Goal: Information Seeking & Learning: Learn about a topic

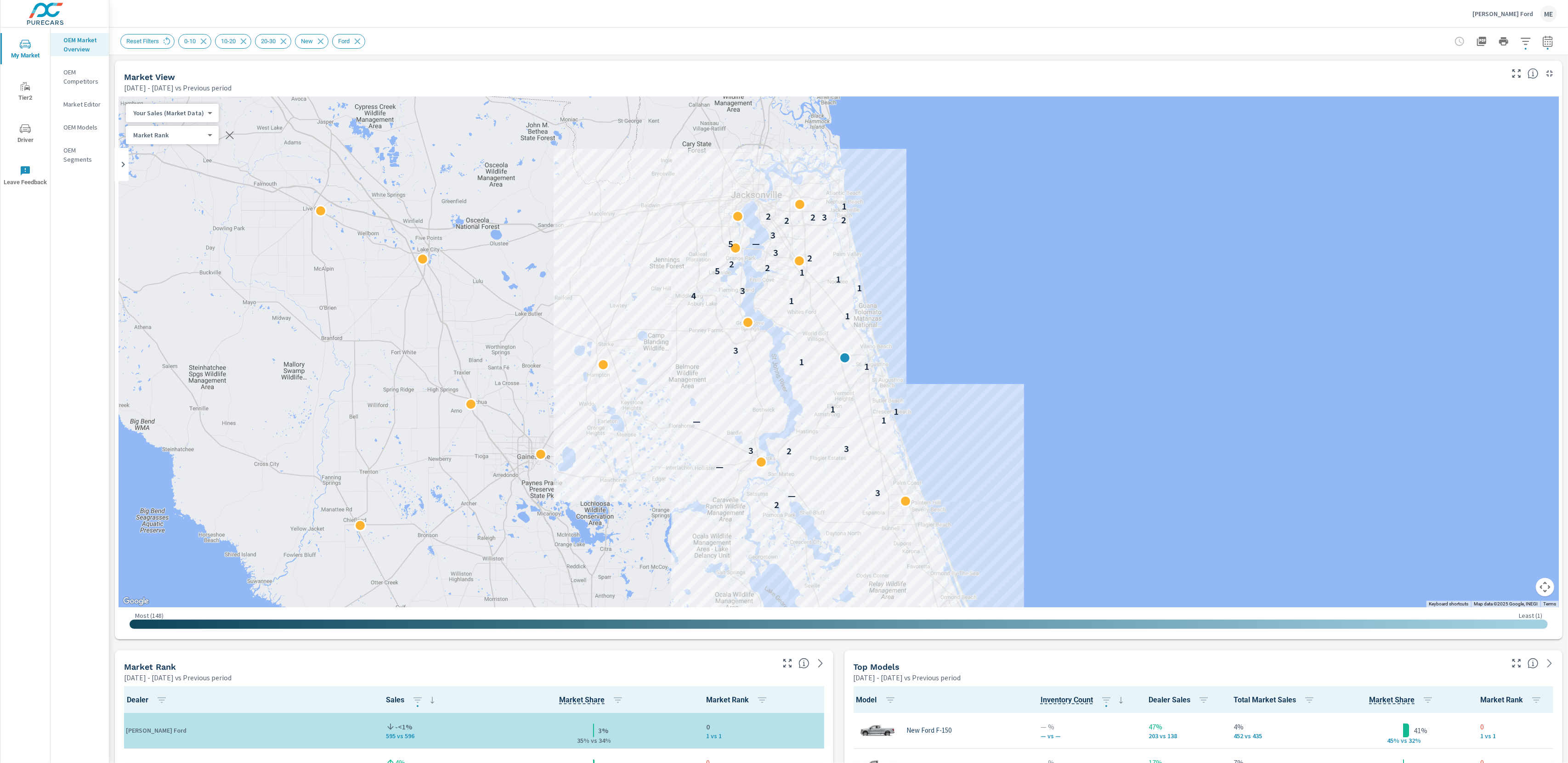
scroll to position [1, 0]
click at [1545, 38] on icon "button" at bounding box center [1547, 41] width 10 height 11
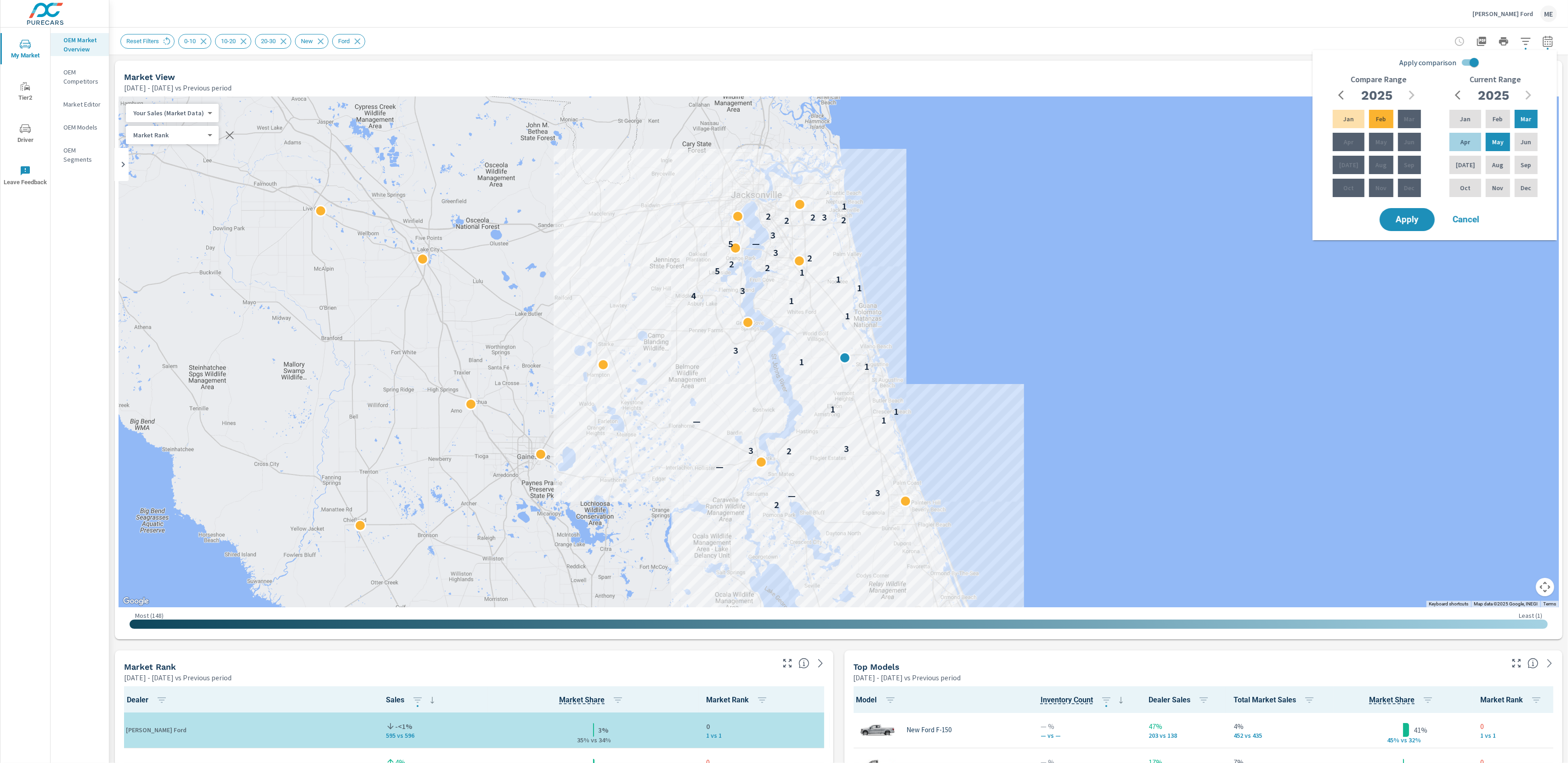
click at [1436, 18] on div "[PERSON_NAME] Ford ME" at bounding box center [839, 13] width 1437 height 27
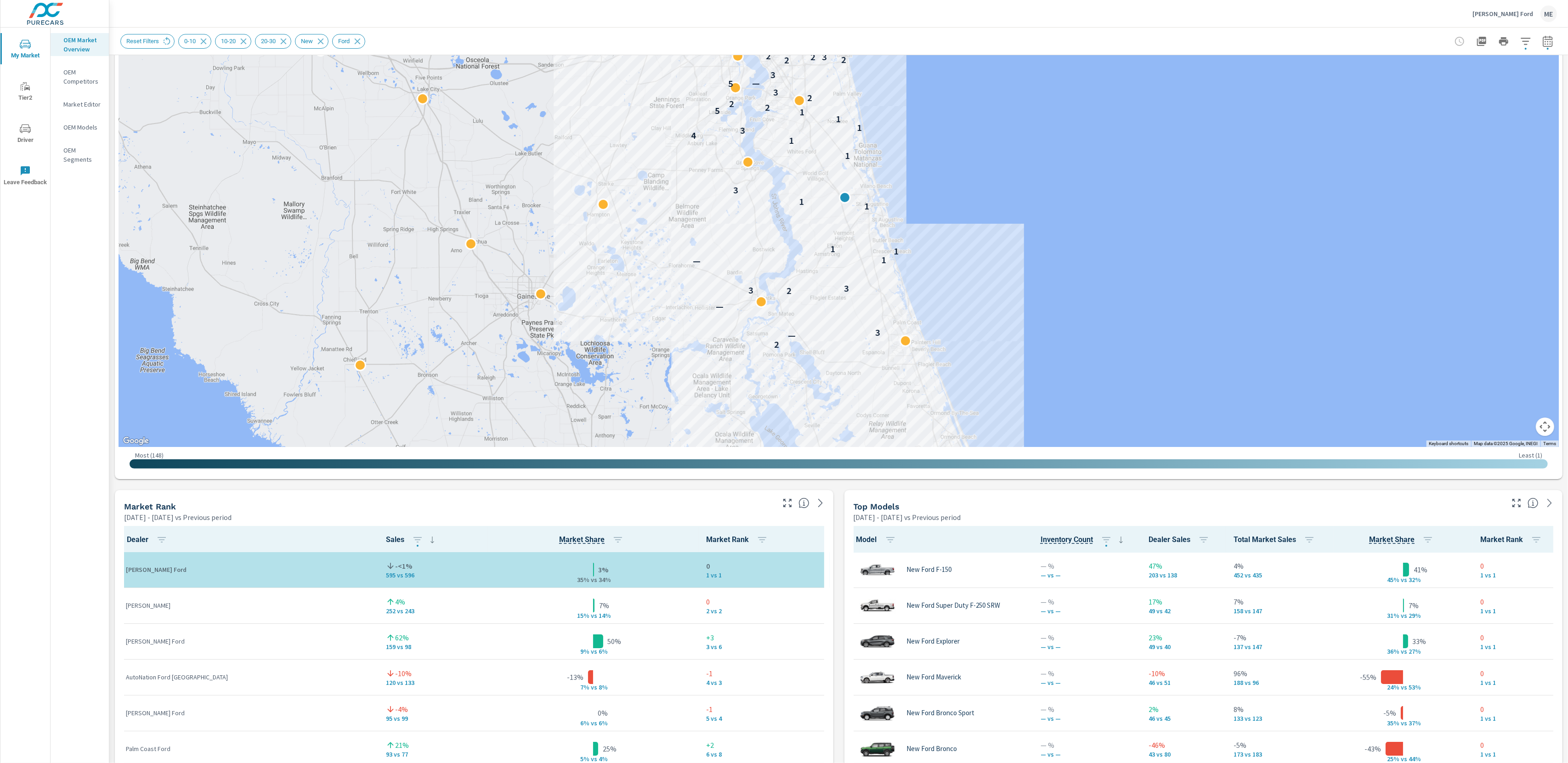
scroll to position [162, 0]
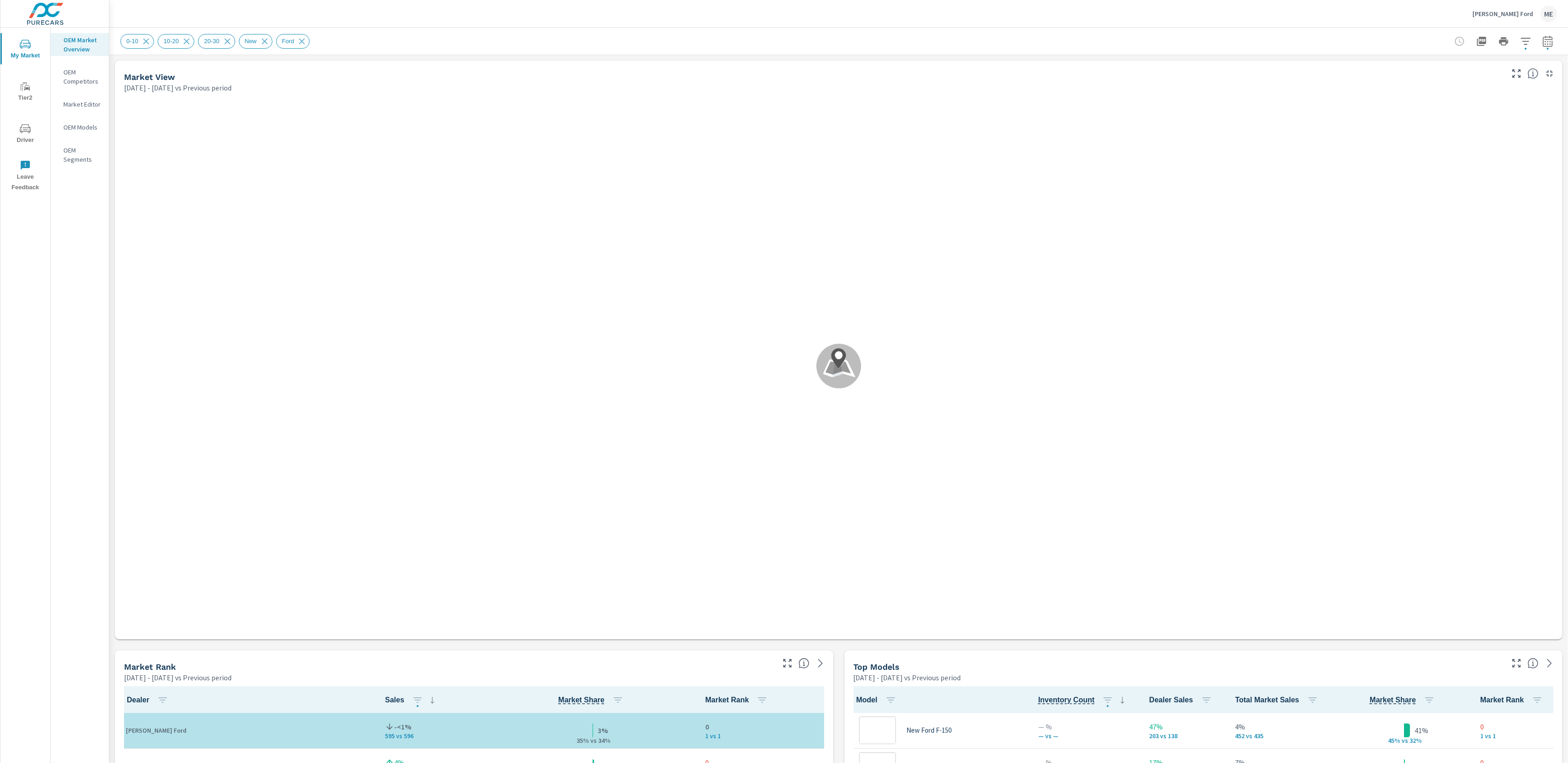
scroll to position [1, 0]
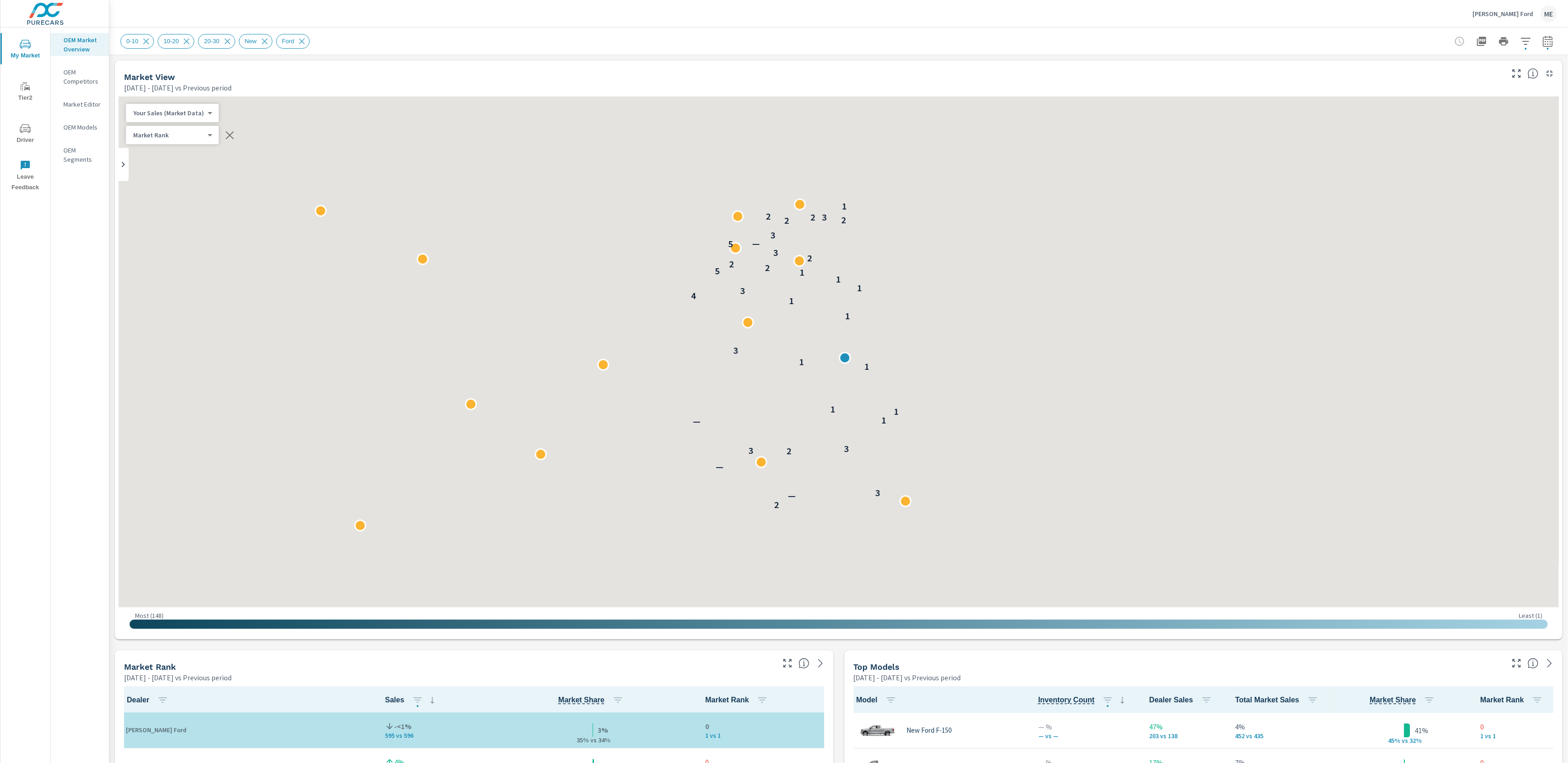
scroll to position [1, 0]
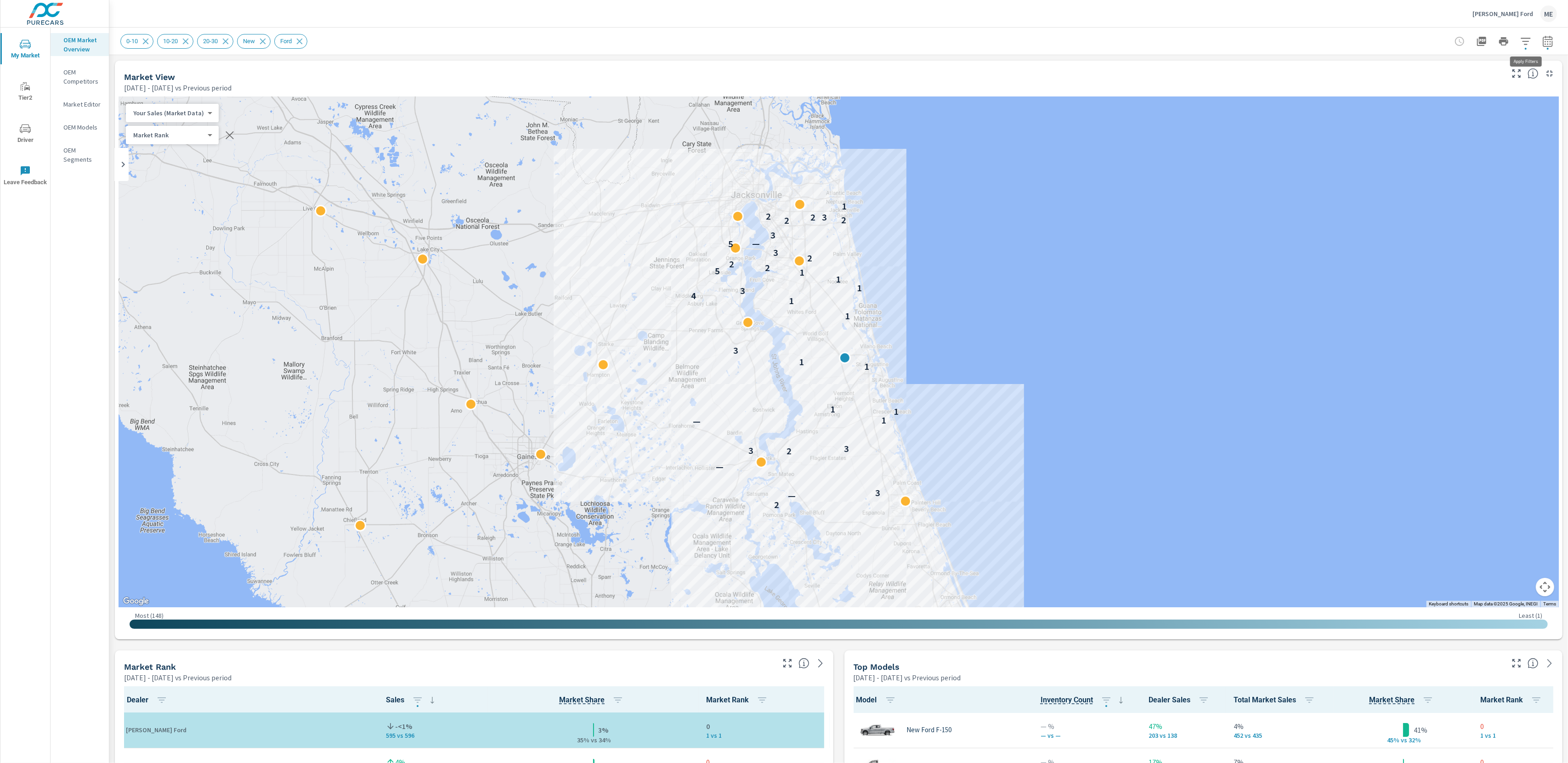
click at [1524, 42] on icon "button" at bounding box center [1526, 41] width 11 height 11
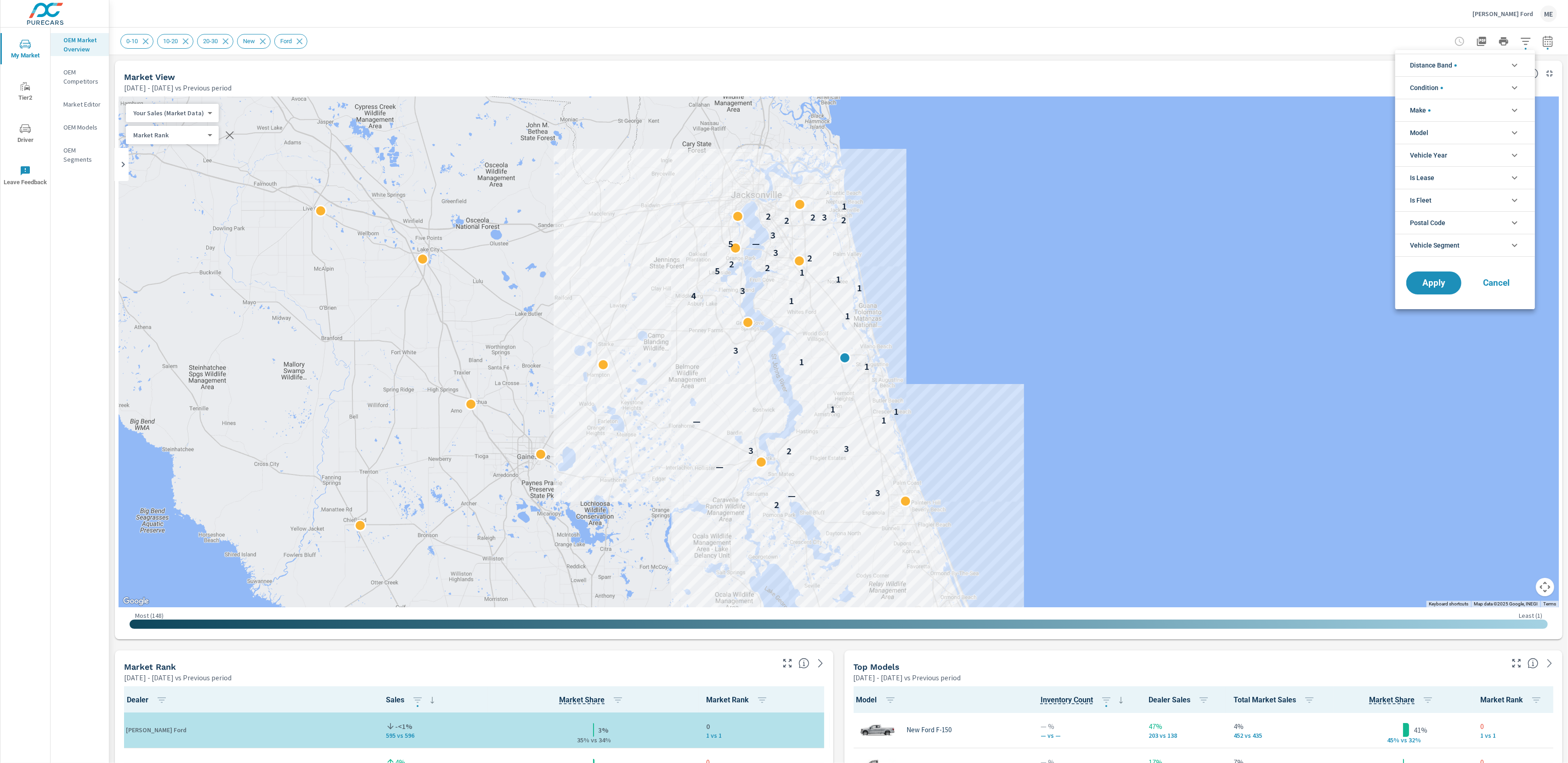
click at [1434, 132] on li "Model" at bounding box center [1465, 132] width 139 height 23
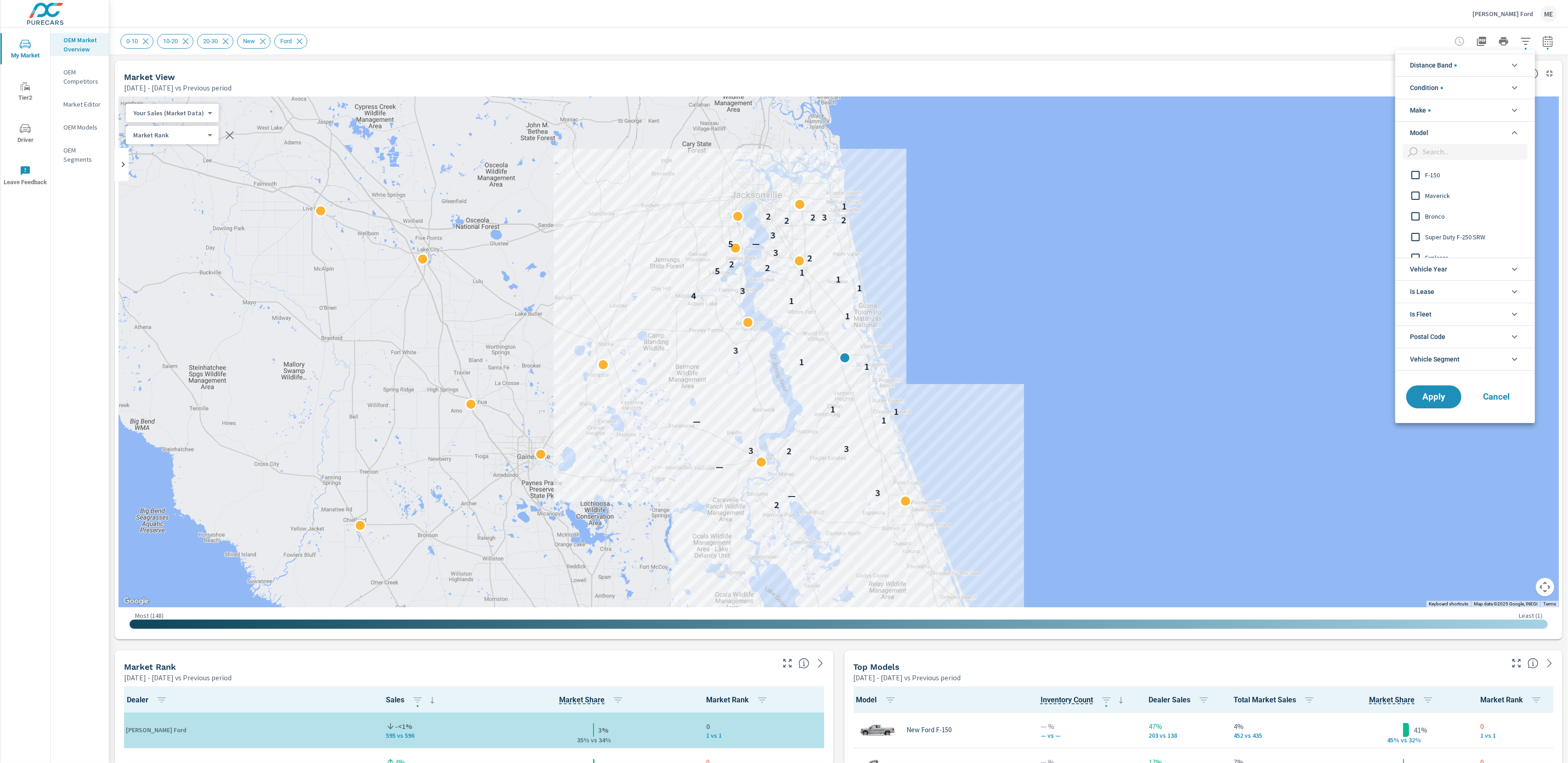
click at [1436, 175] on span "F-150" at bounding box center [1475, 175] width 100 height 11
click at [1442, 393] on span "Apply" at bounding box center [1434, 397] width 38 height 9
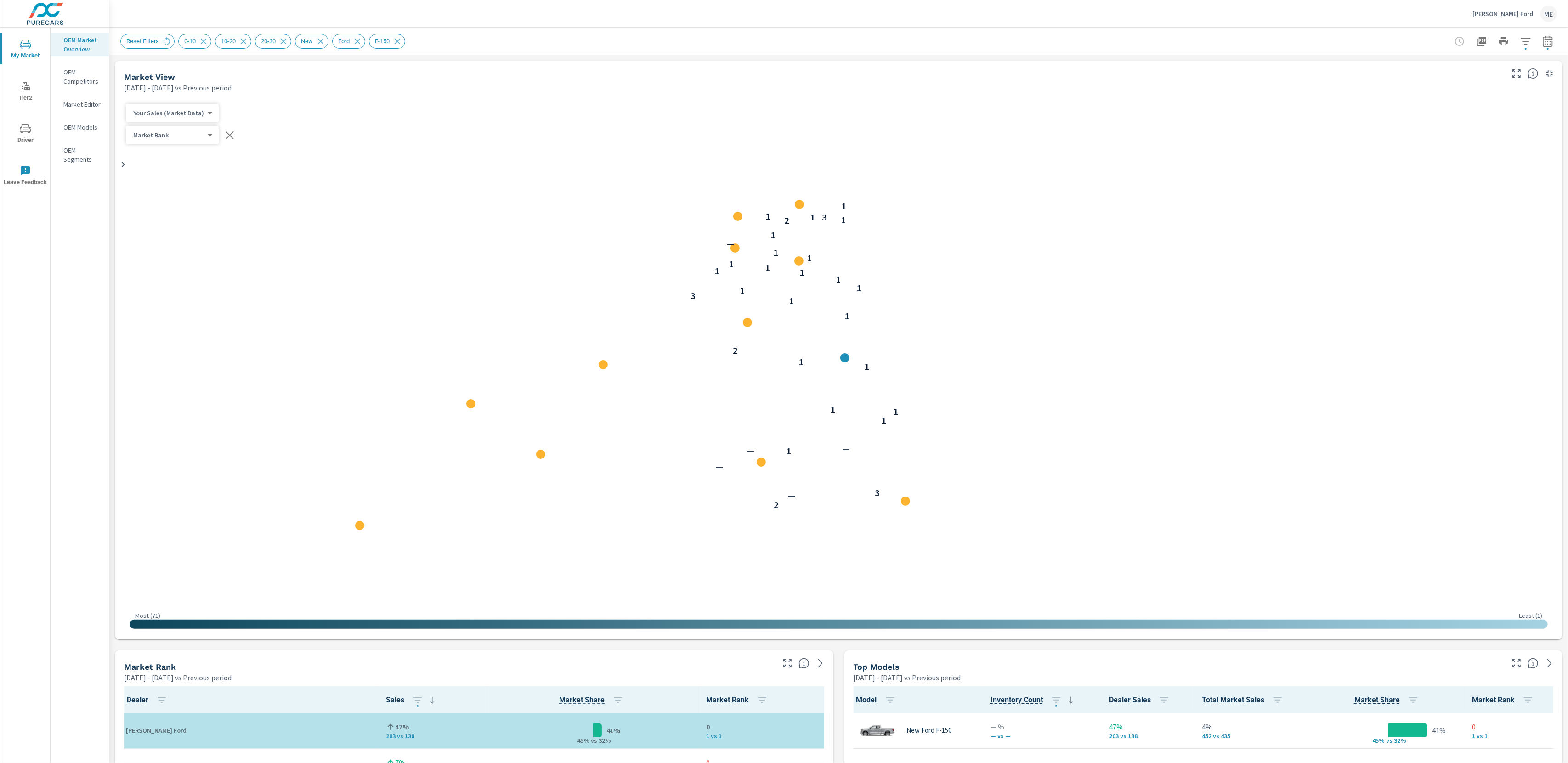
scroll to position [1, 0]
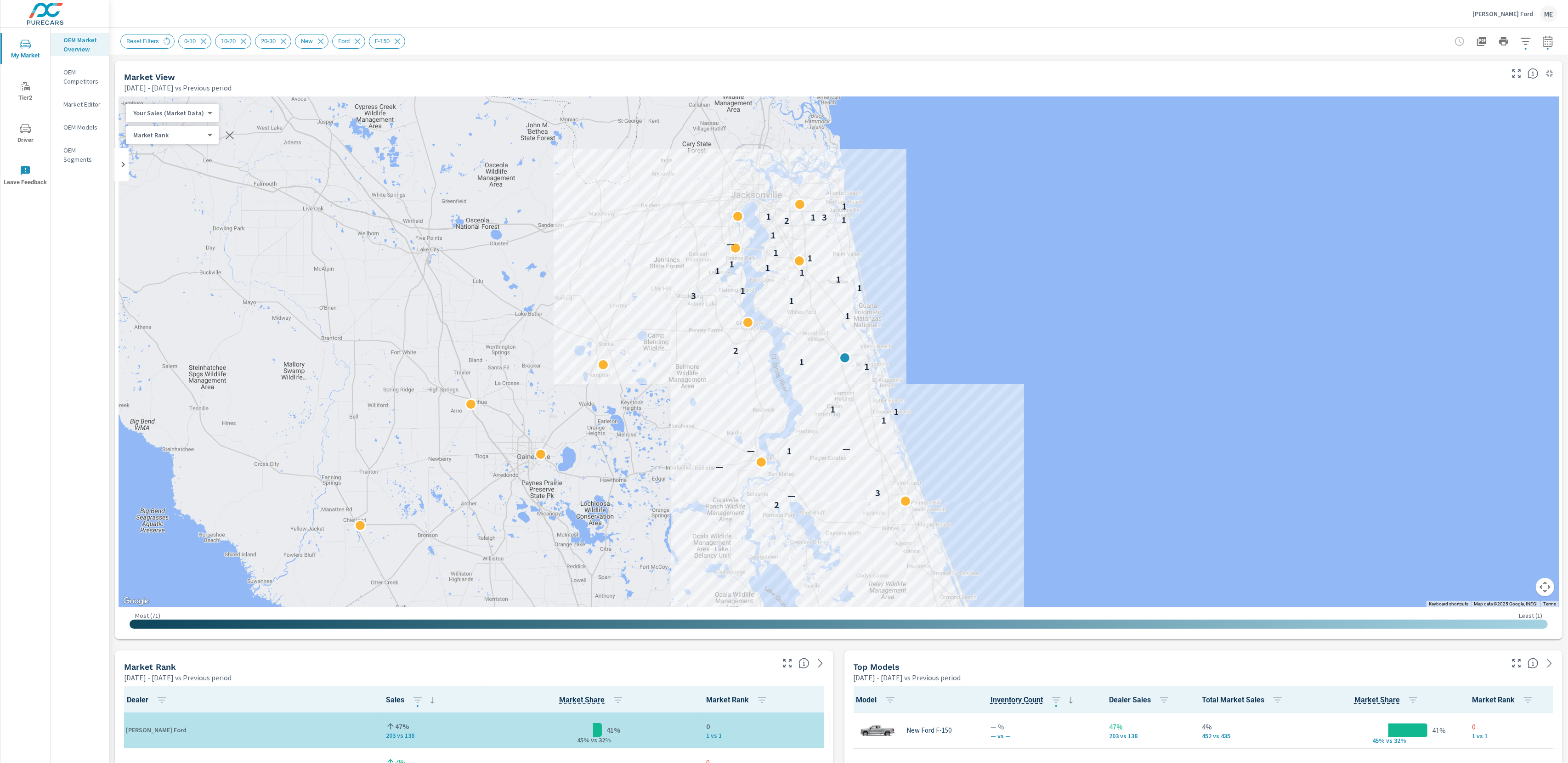
click at [1089, 34] on div "Reset Filters 0-10 10-20 20-30 New Ford F-150" at bounding box center [774, 41] width 1308 height 15
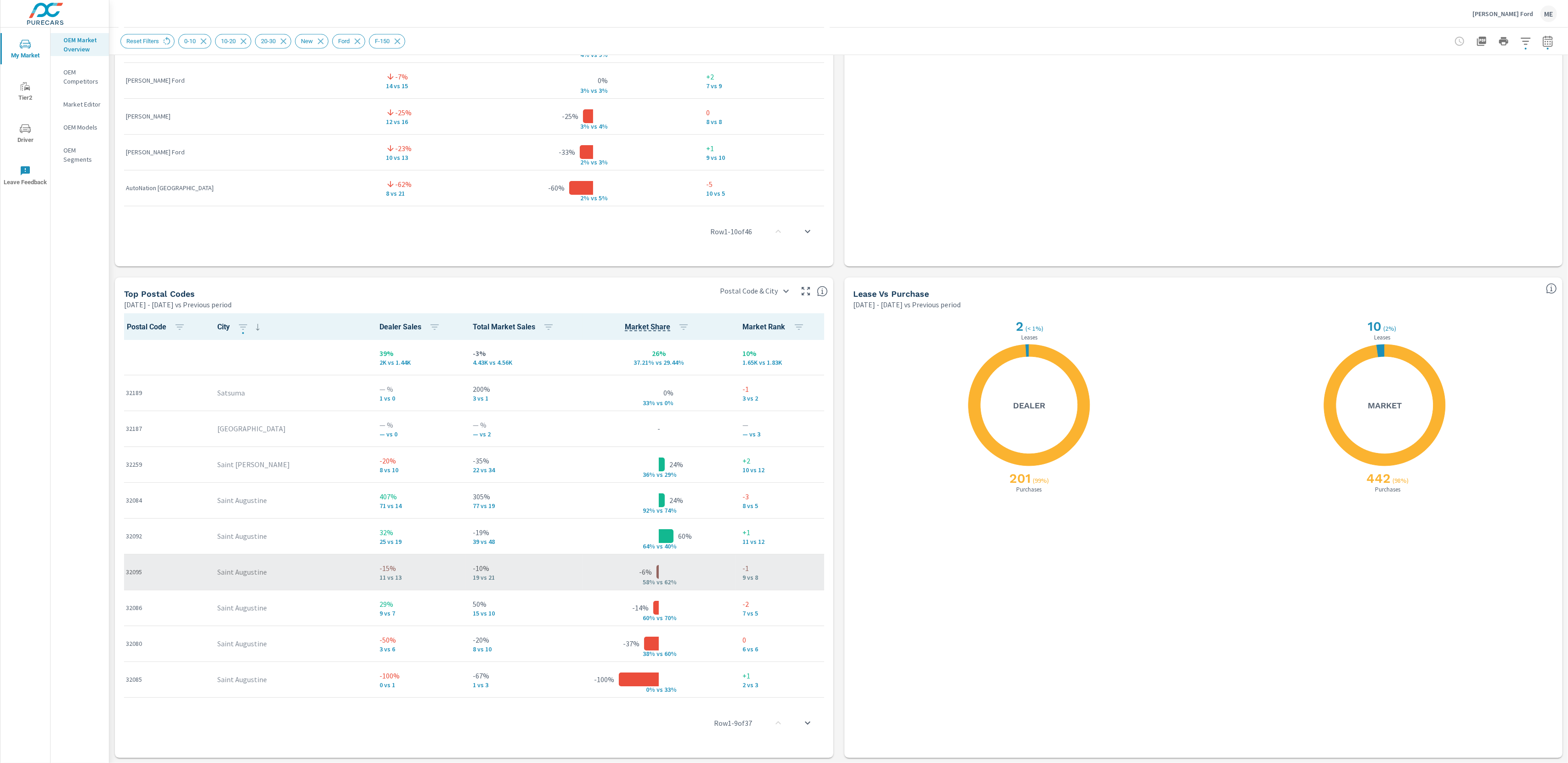
scroll to position [0, 0]
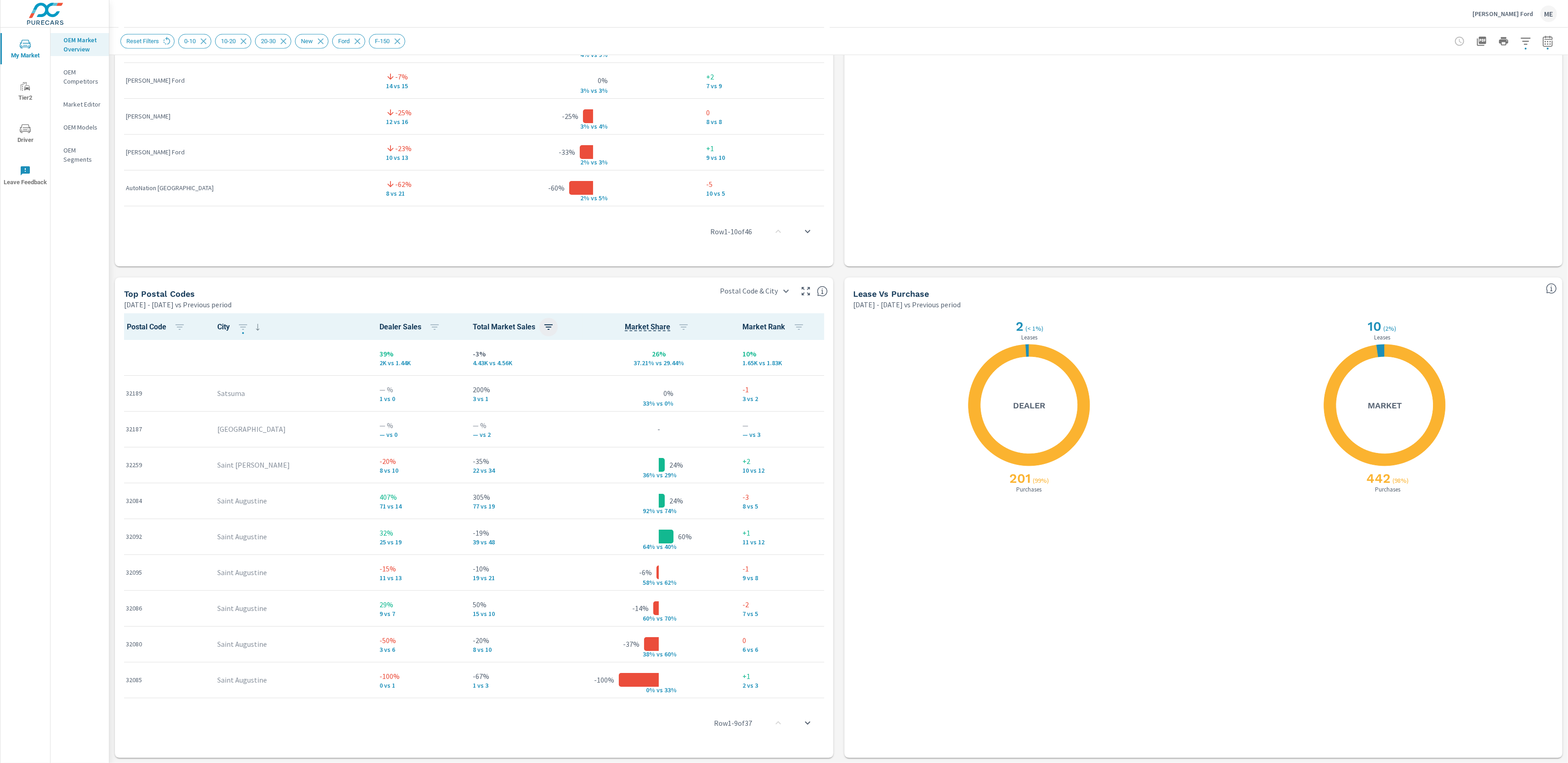
click at [544, 324] on icon "button" at bounding box center [548, 327] width 9 height 5
click at [447, 362] on p "ASC" at bounding box center [446, 364] width 11 height 9
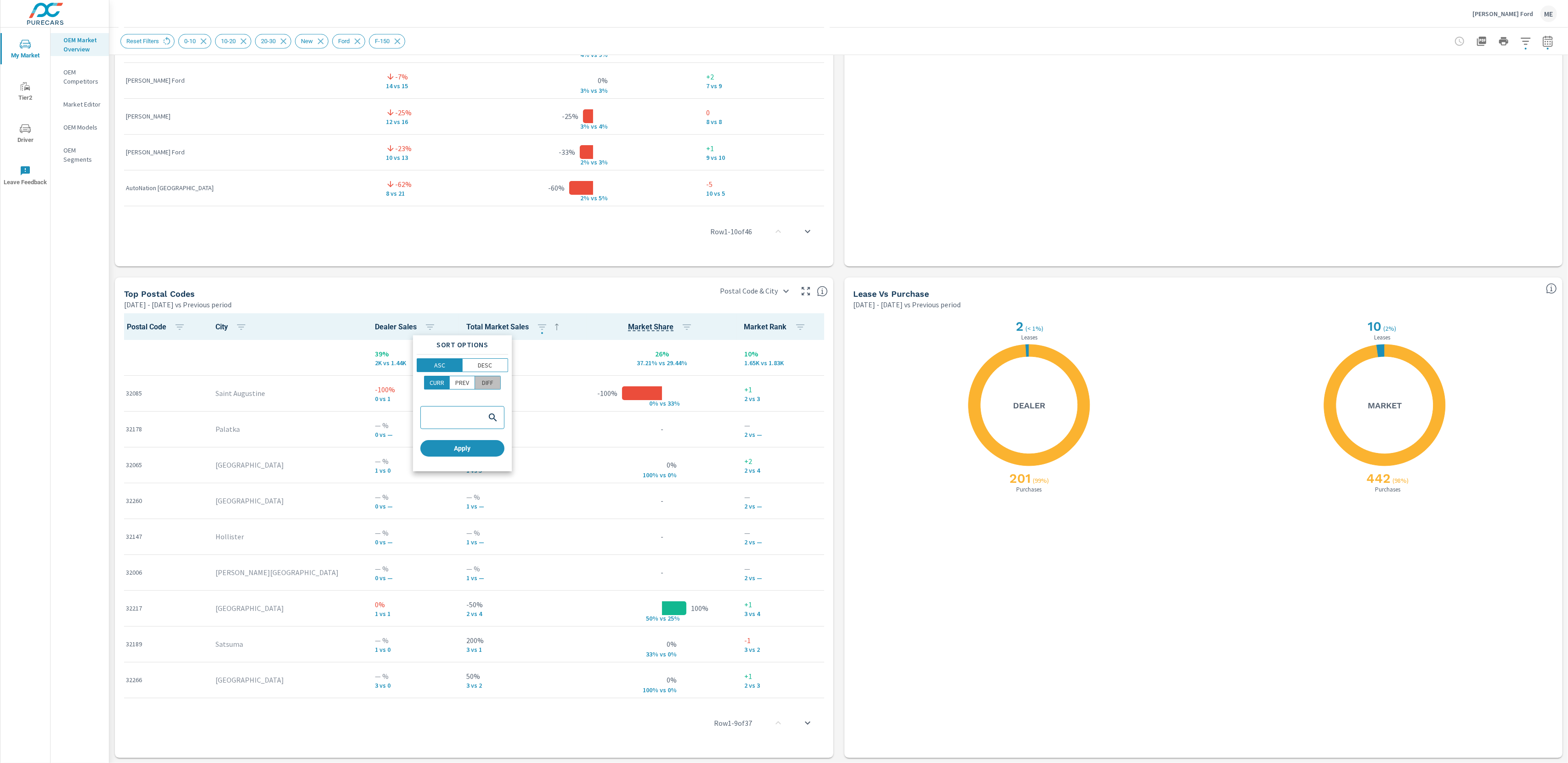
click at [494, 383] on span "DIFF" at bounding box center [488, 382] width 19 height 9
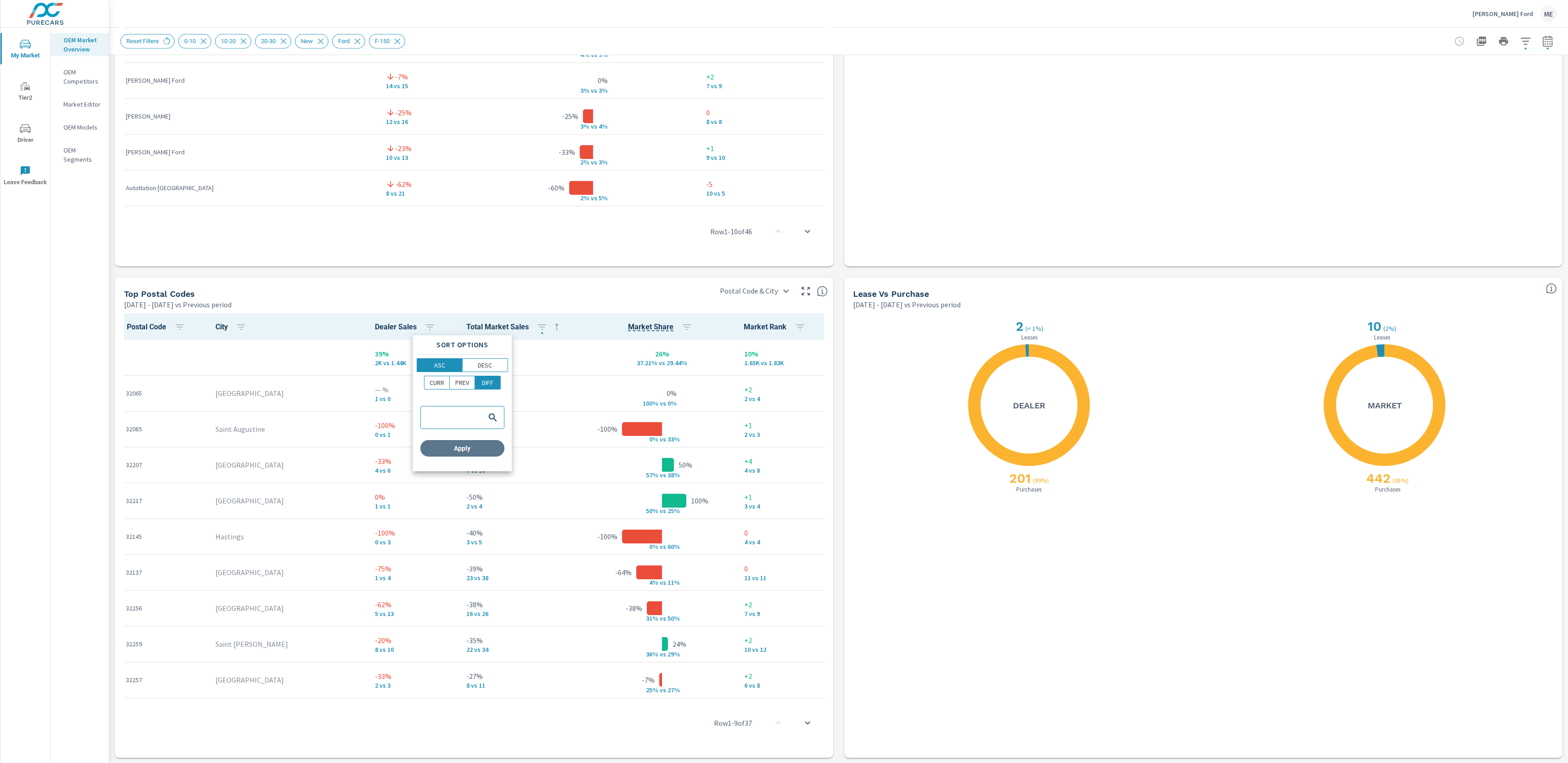
click at [482, 447] on span "Apply" at bounding box center [463, 448] width 77 height 9
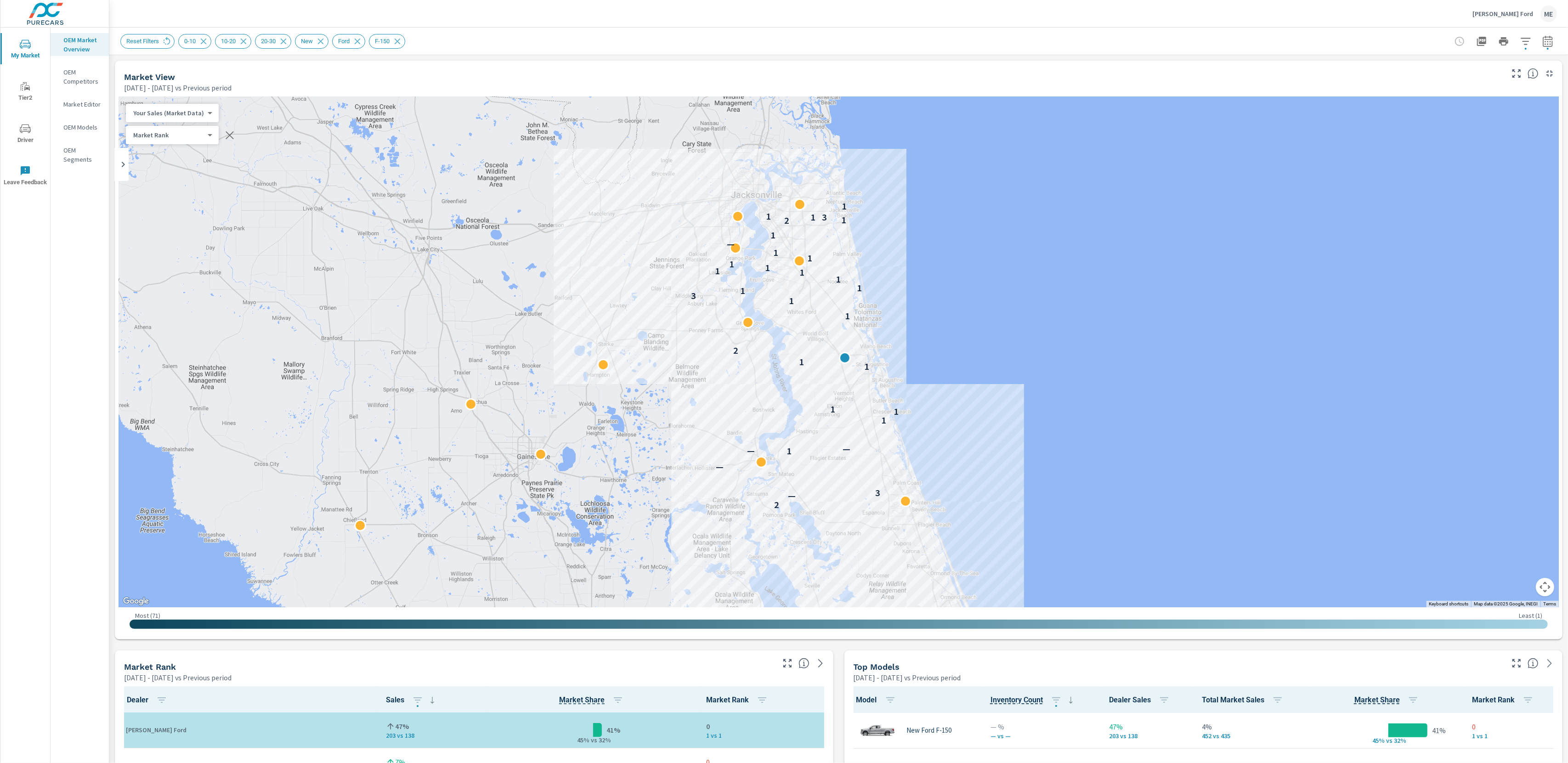
click at [839, 65] on div "Market View Mar 01, 2025 - May 31, 2025 vs Previous period" at bounding box center [810, 77] width 1391 height 33
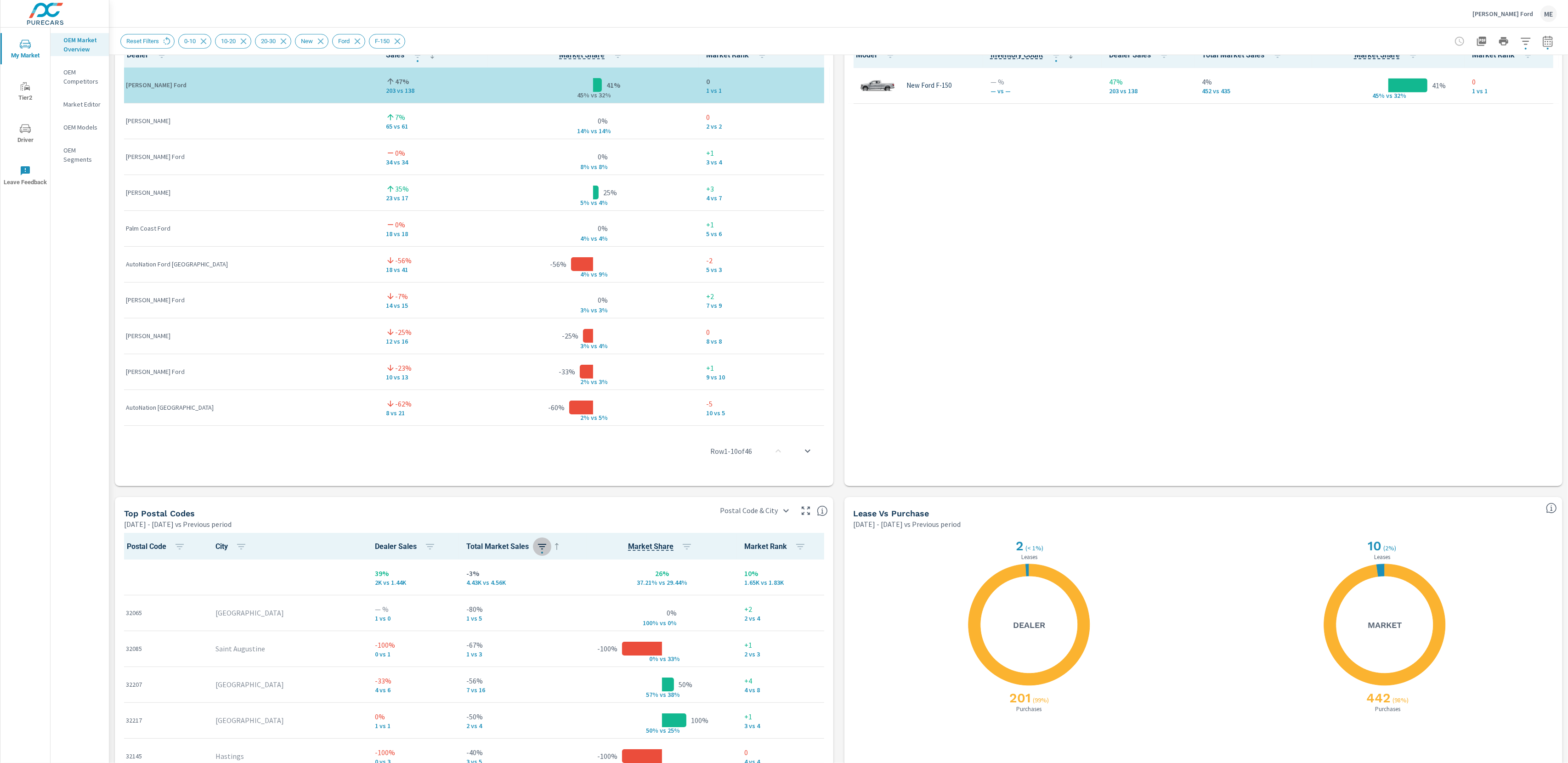
click at [537, 542] on icon "button" at bounding box center [542, 546] width 11 height 11
click at [846, 542] on div at bounding box center [784, 382] width 1568 height 763
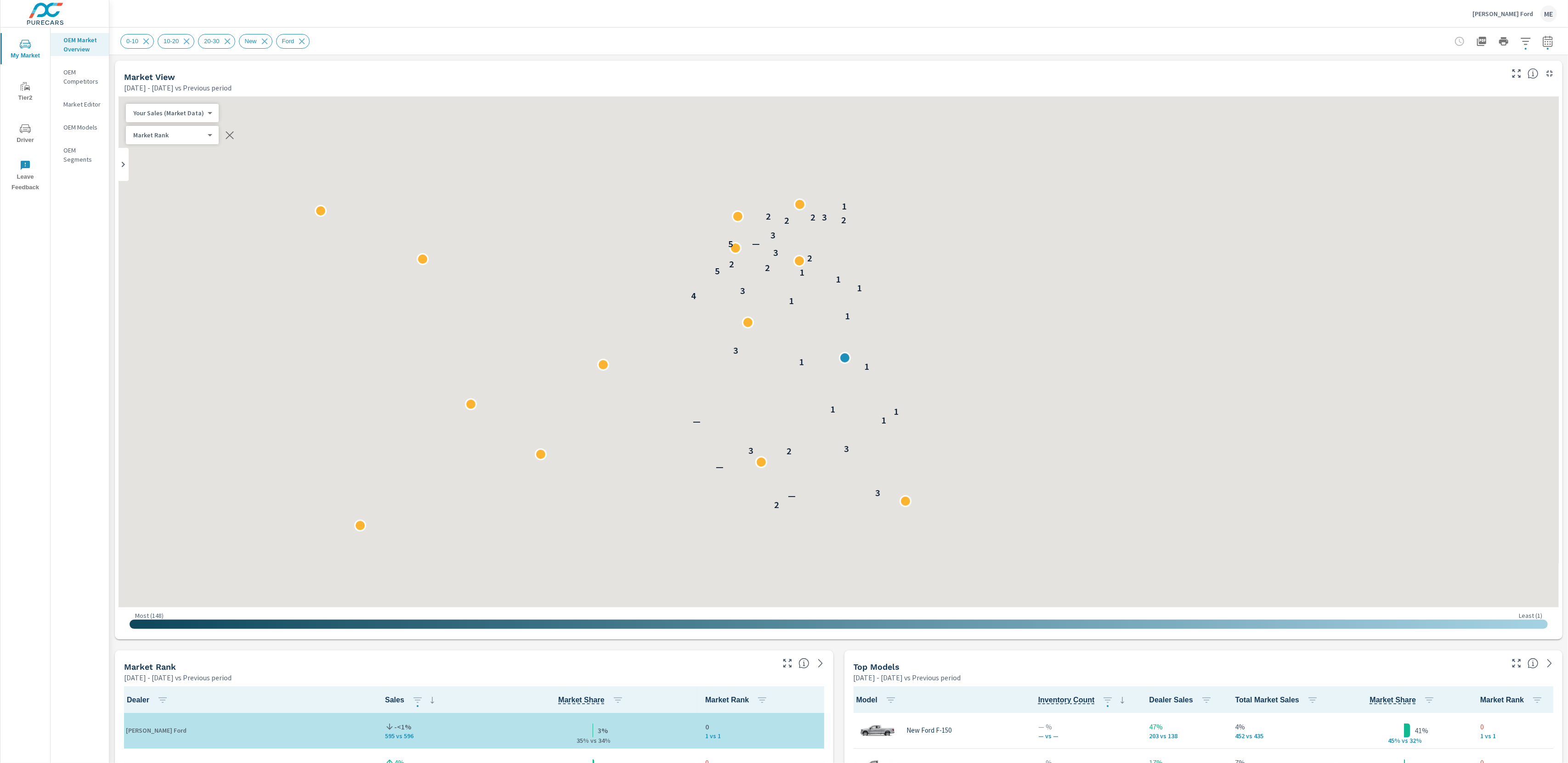
scroll to position [1, 0]
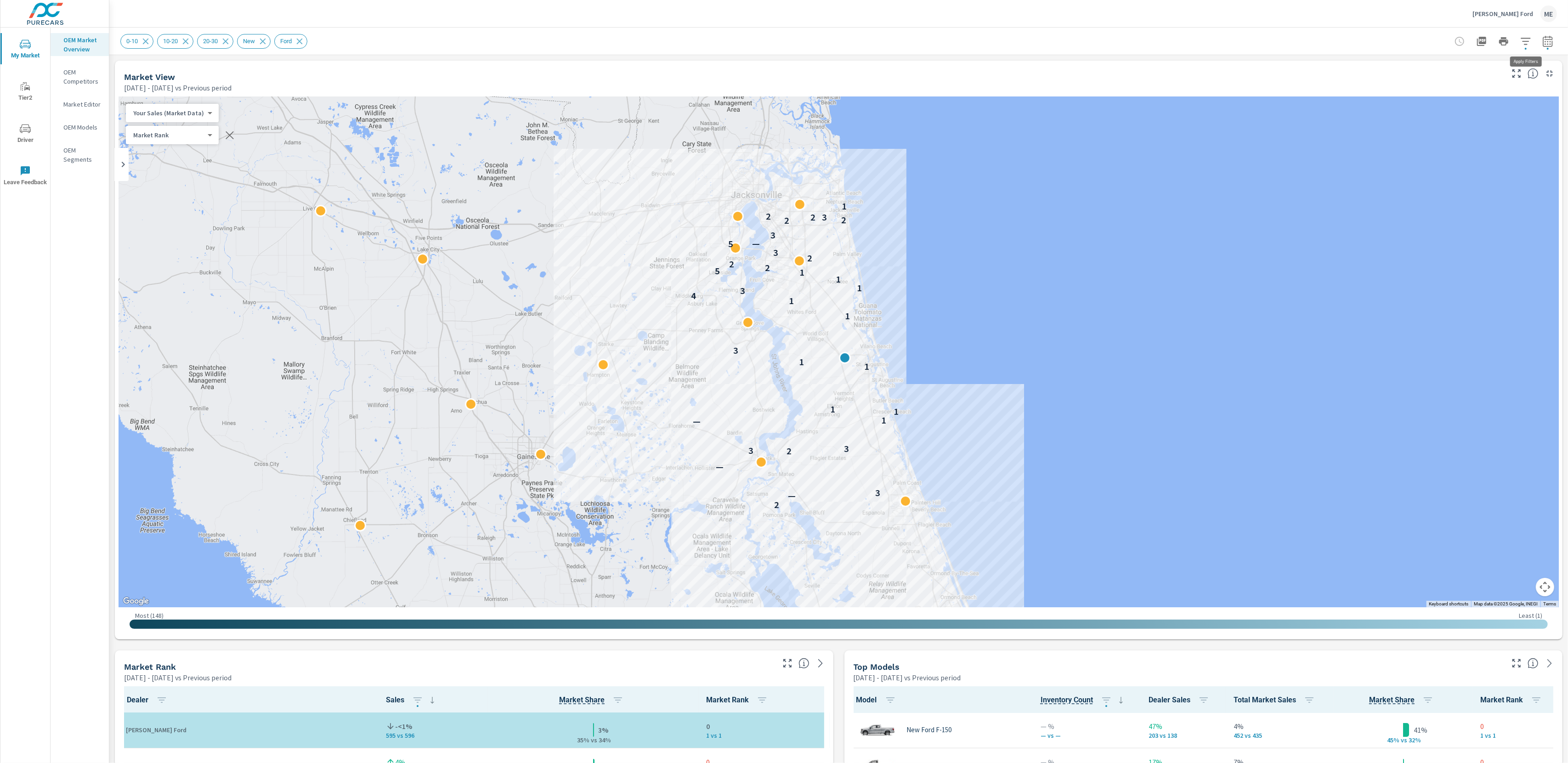
click at [1531, 39] on icon "button" at bounding box center [1526, 41] width 11 height 11
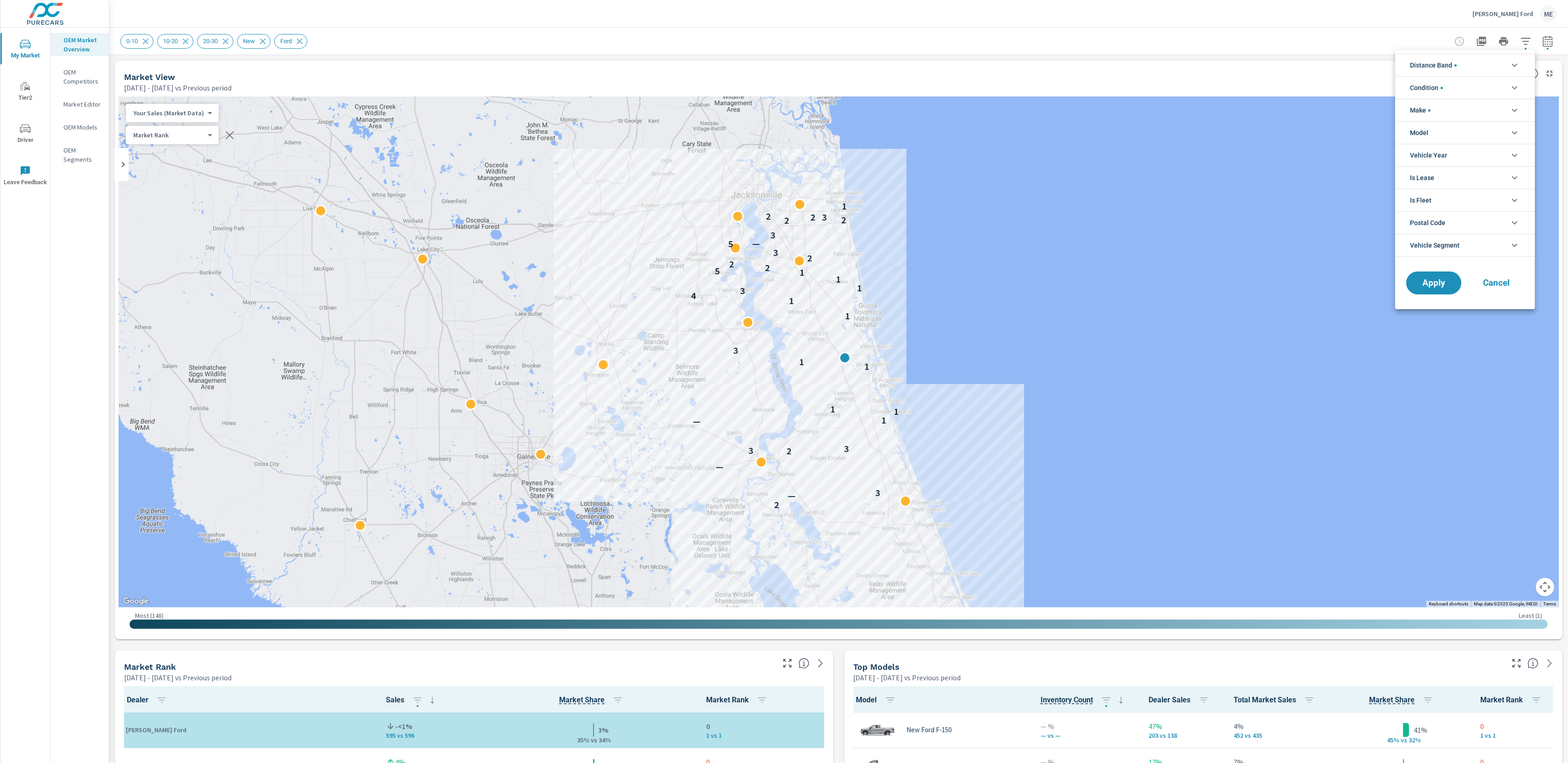
click at [1440, 136] on li "Model" at bounding box center [1465, 132] width 139 height 23
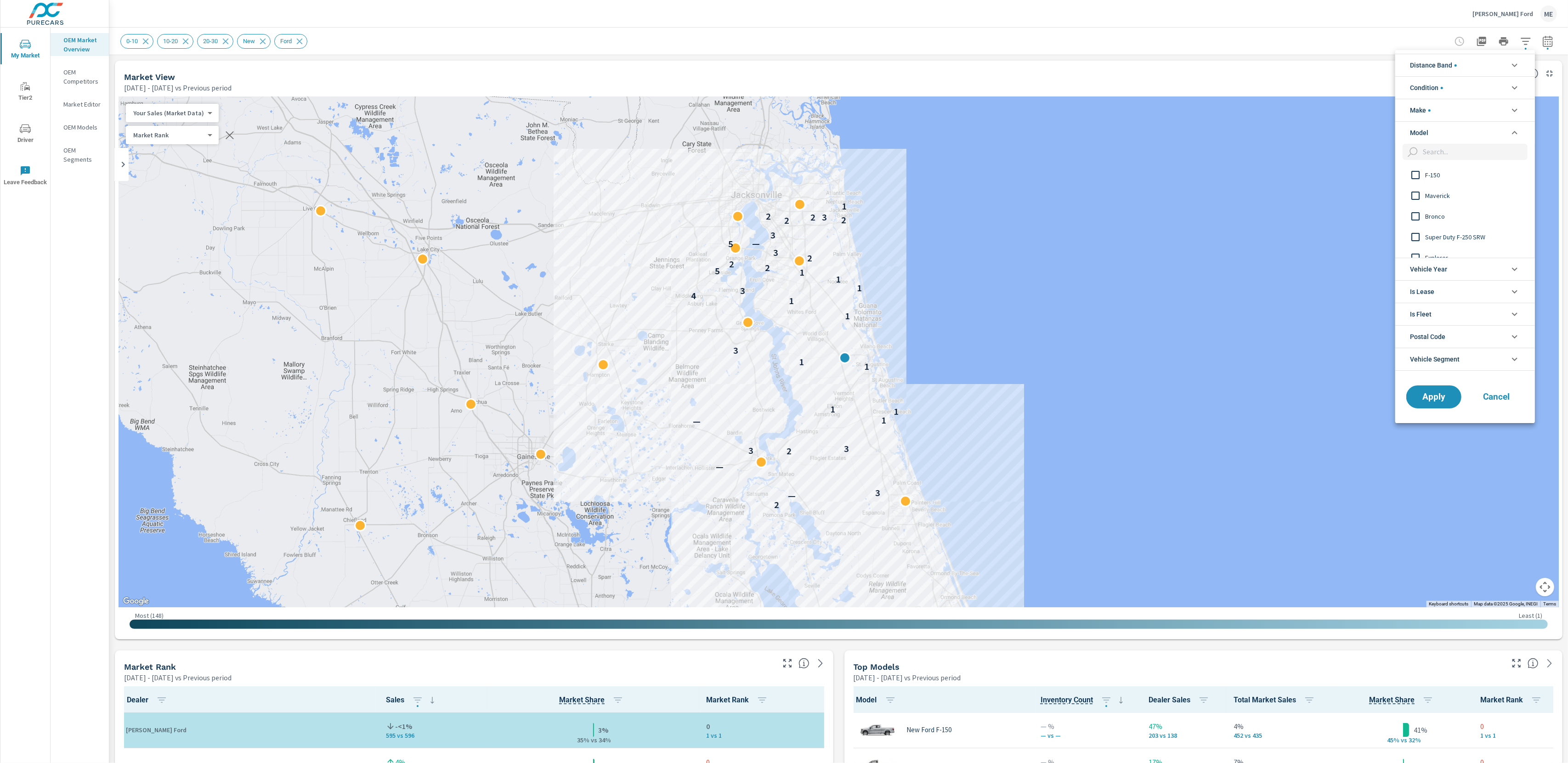
click at [1433, 198] on span "Maverick" at bounding box center [1475, 195] width 100 height 11
click at [1441, 401] on span "Apply" at bounding box center [1434, 397] width 38 height 9
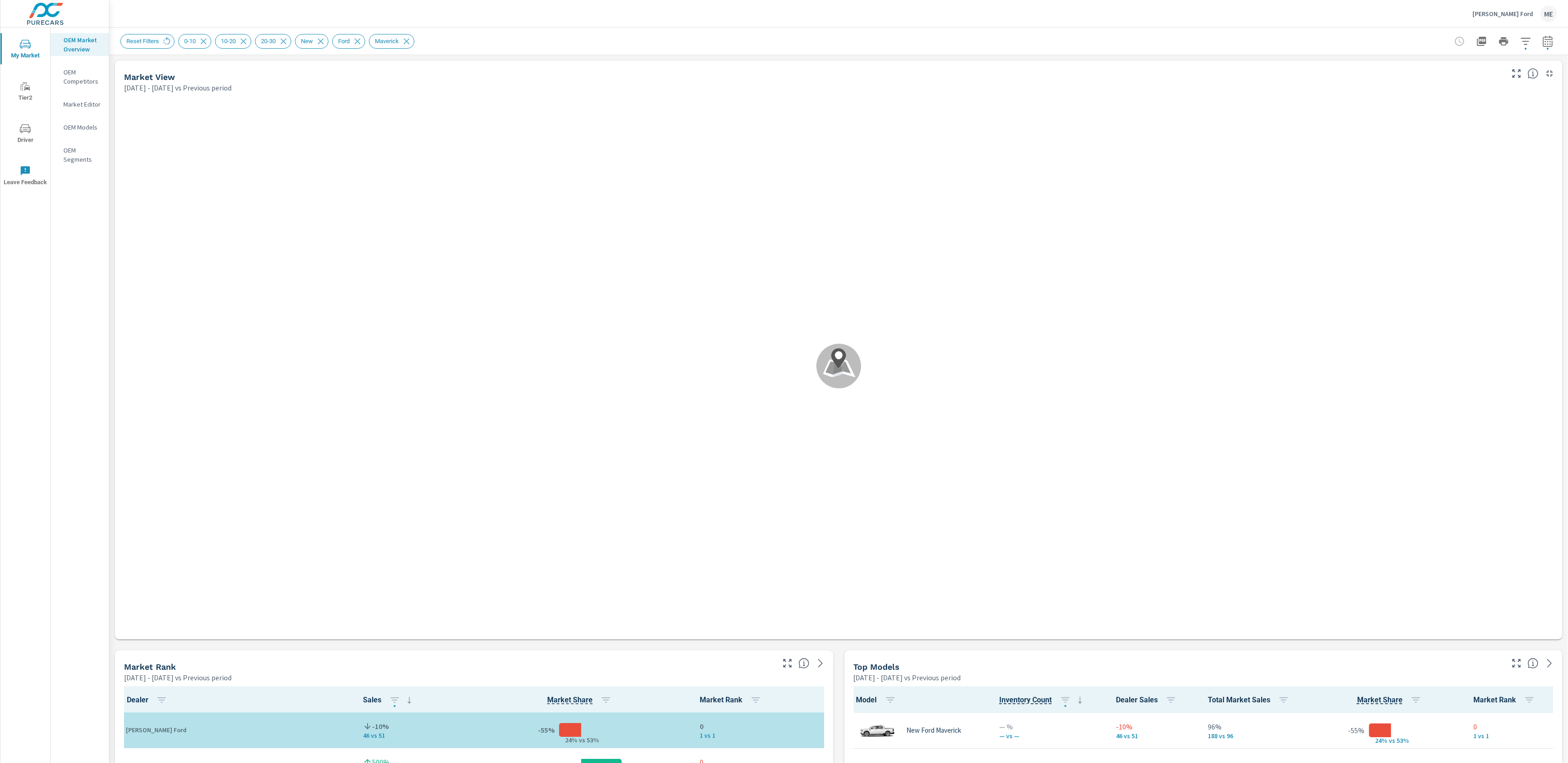
scroll to position [1, 0]
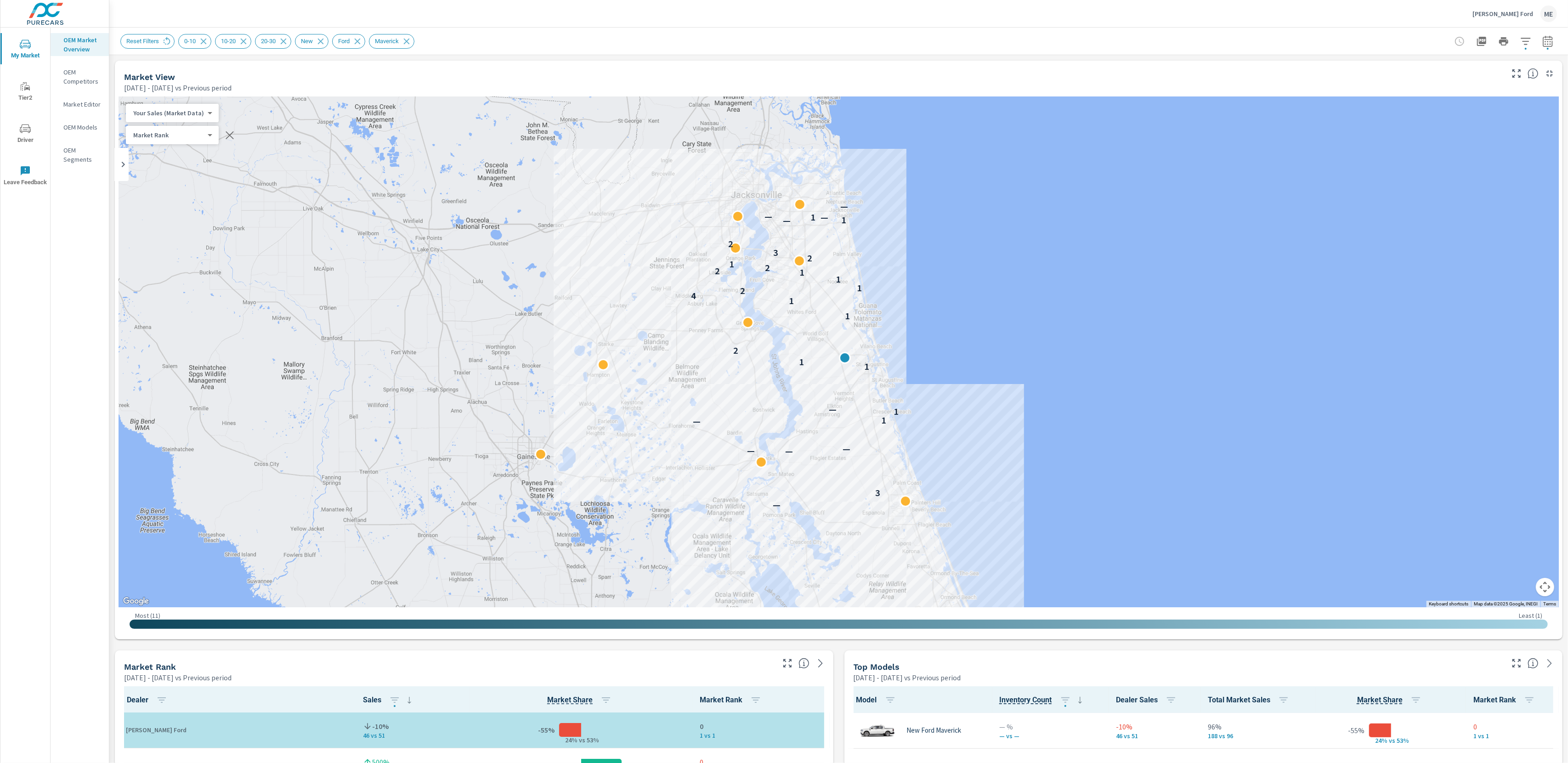
click at [709, 89] on div "[DATE] - [DATE] vs Previous period" at bounding box center [813, 88] width 1378 height 11
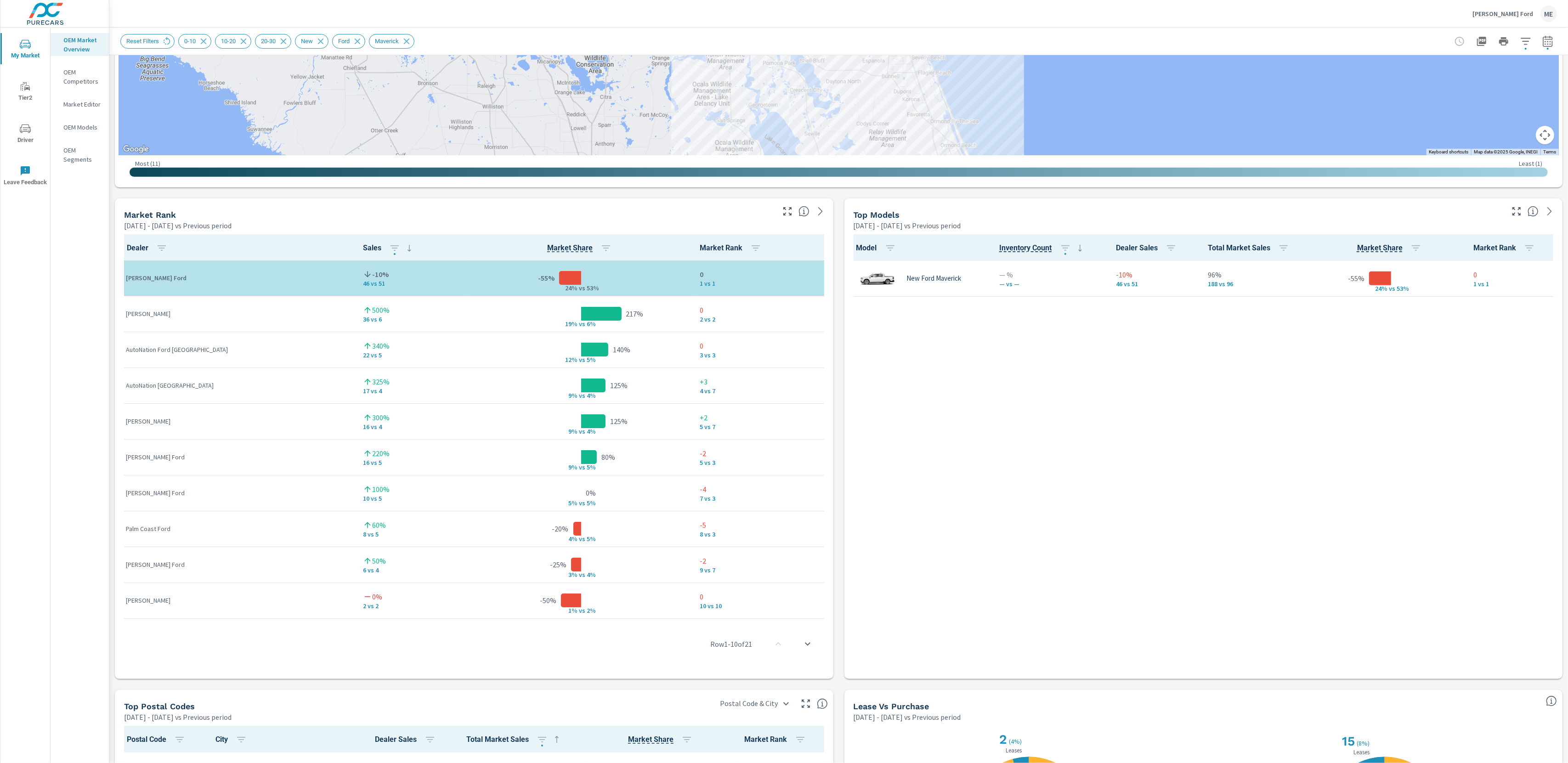
scroll to position [594, 0]
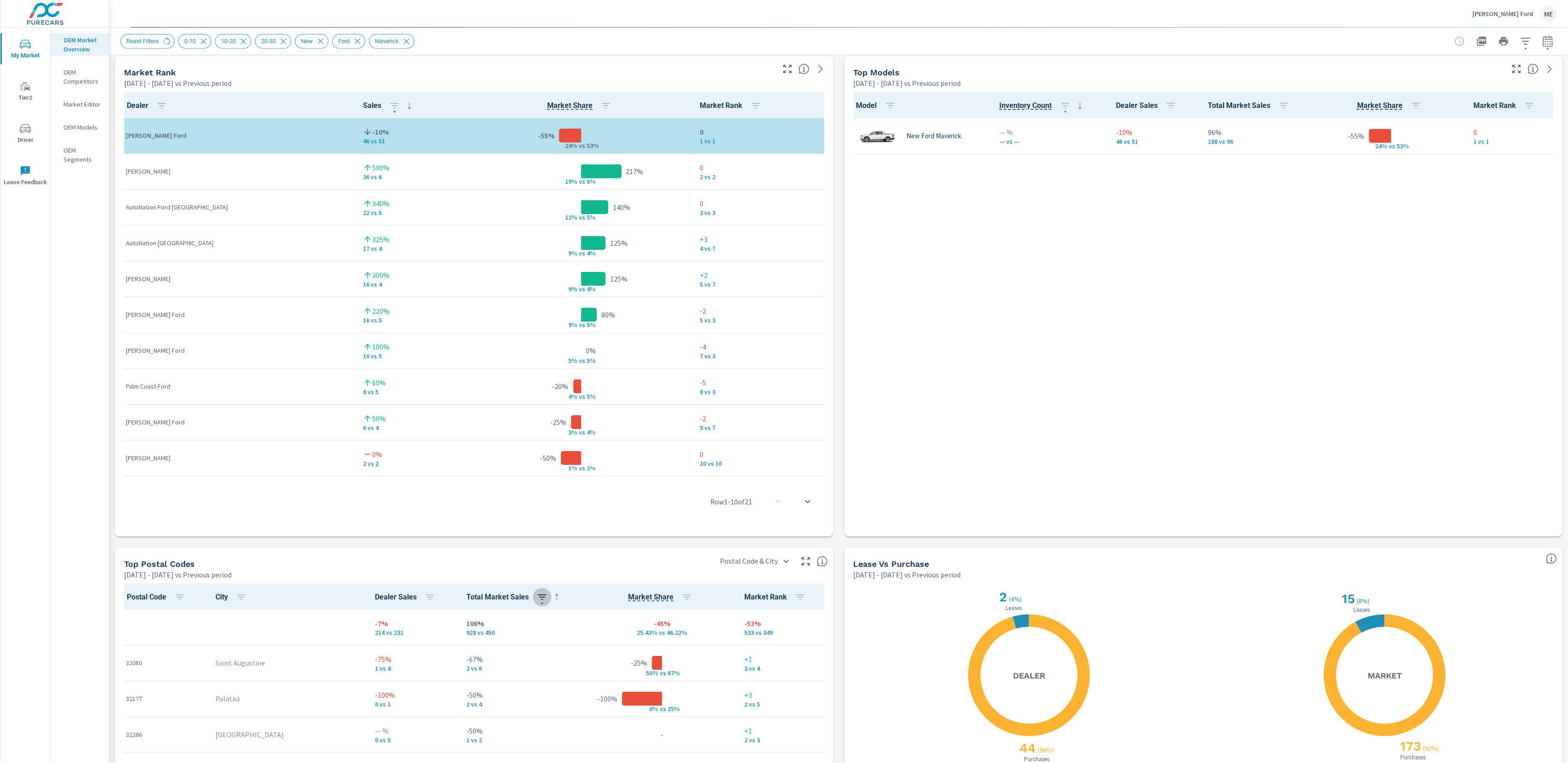
click at [537, 593] on icon "button" at bounding box center [542, 597] width 11 height 11
click at [840, 693] on div at bounding box center [784, 382] width 1568 height 763
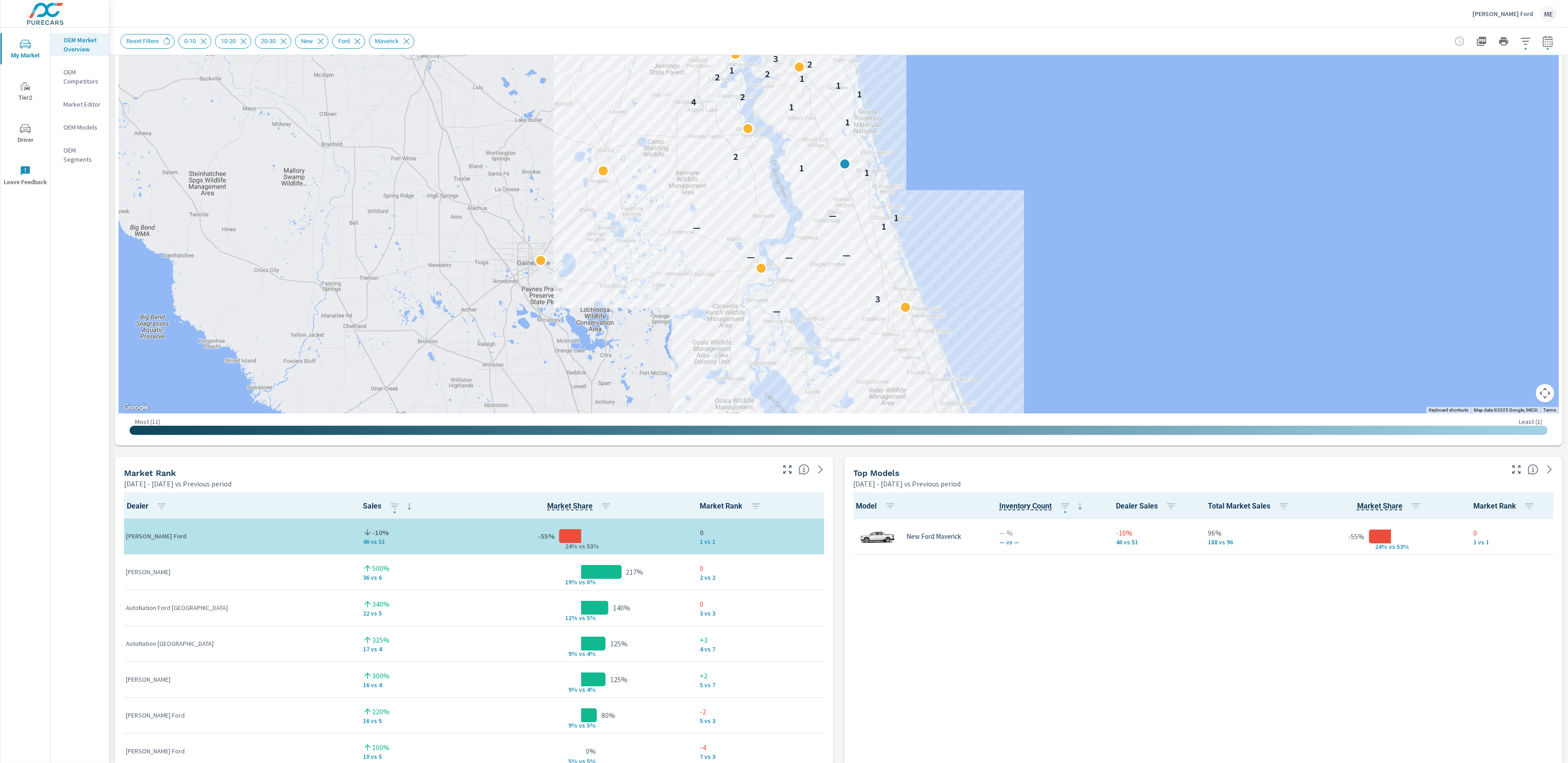
scroll to position [0, 0]
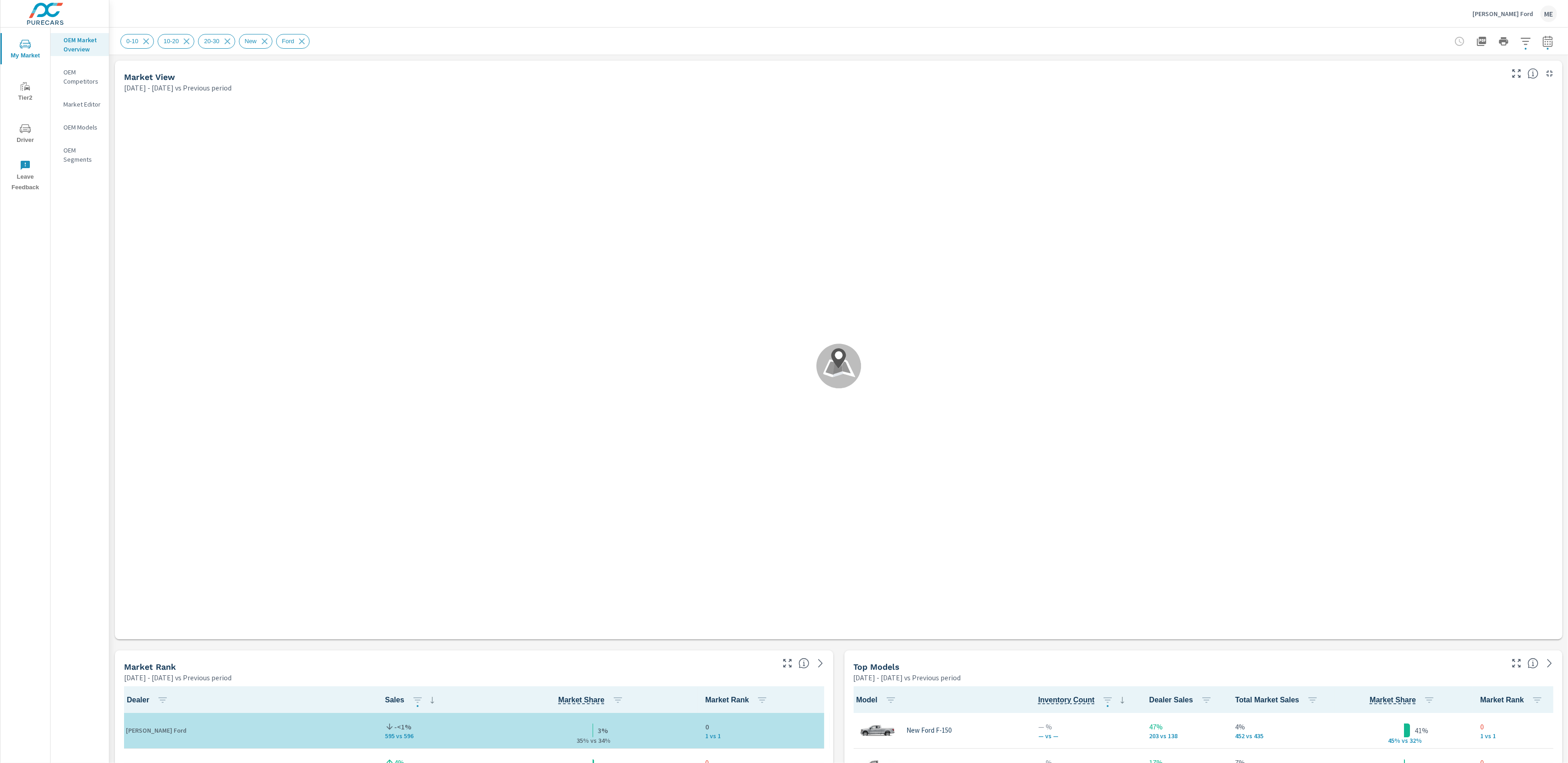
scroll to position [1, 0]
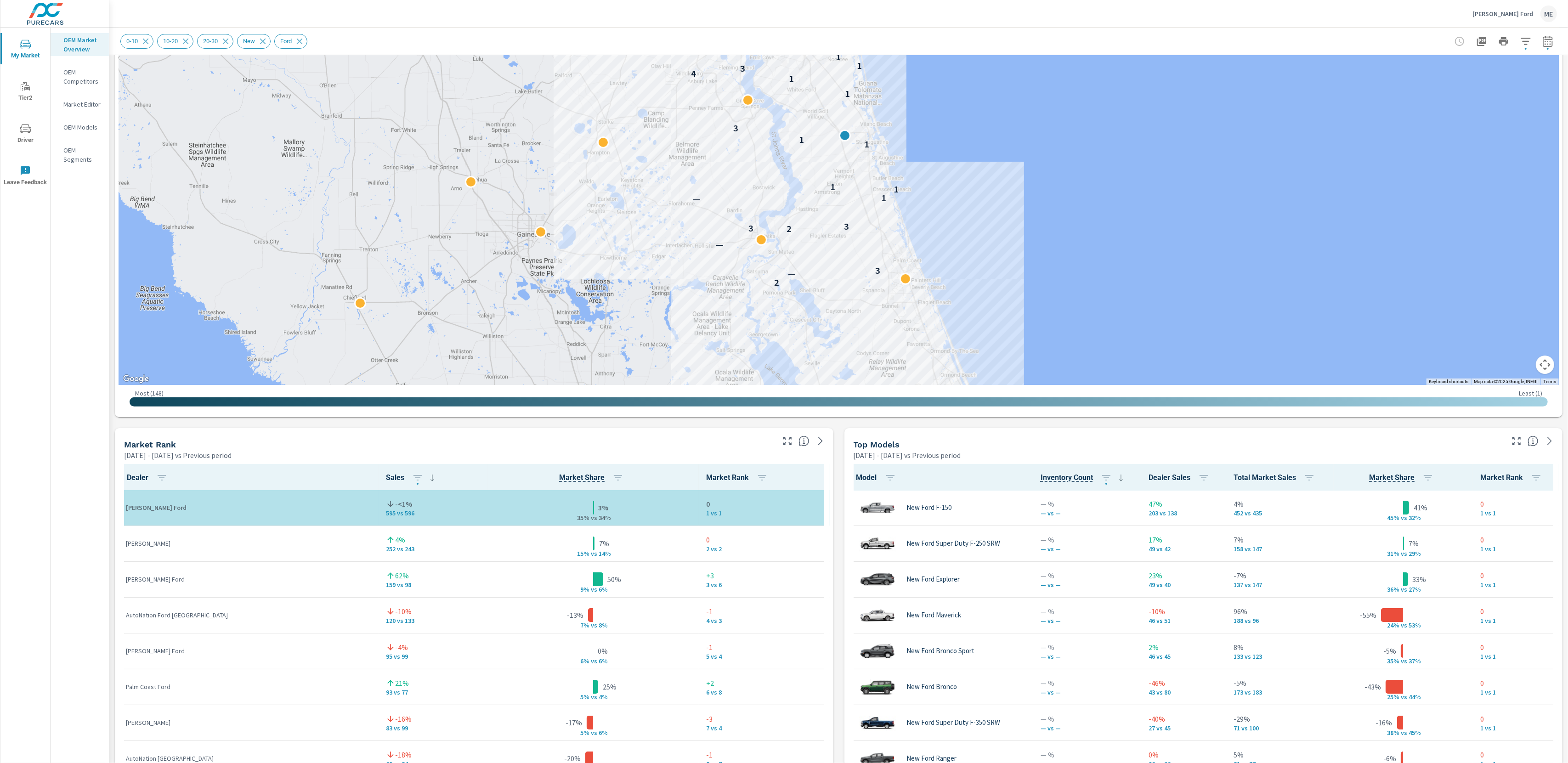
scroll to position [221, 0]
click at [1531, 42] on icon "button" at bounding box center [1526, 41] width 11 height 11
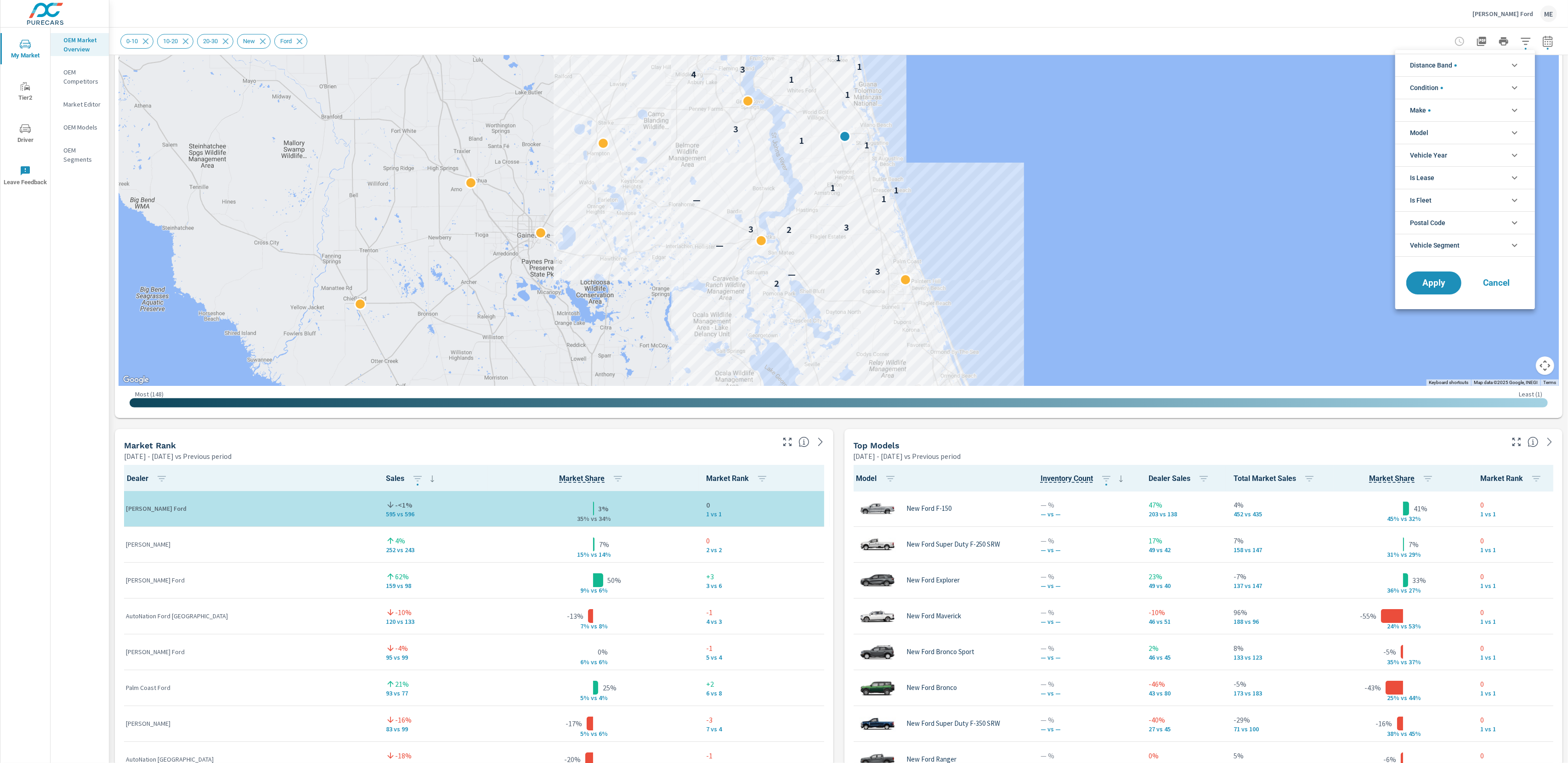
click at [1437, 128] on li "Model" at bounding box center [1465, 132] width 139 height 23
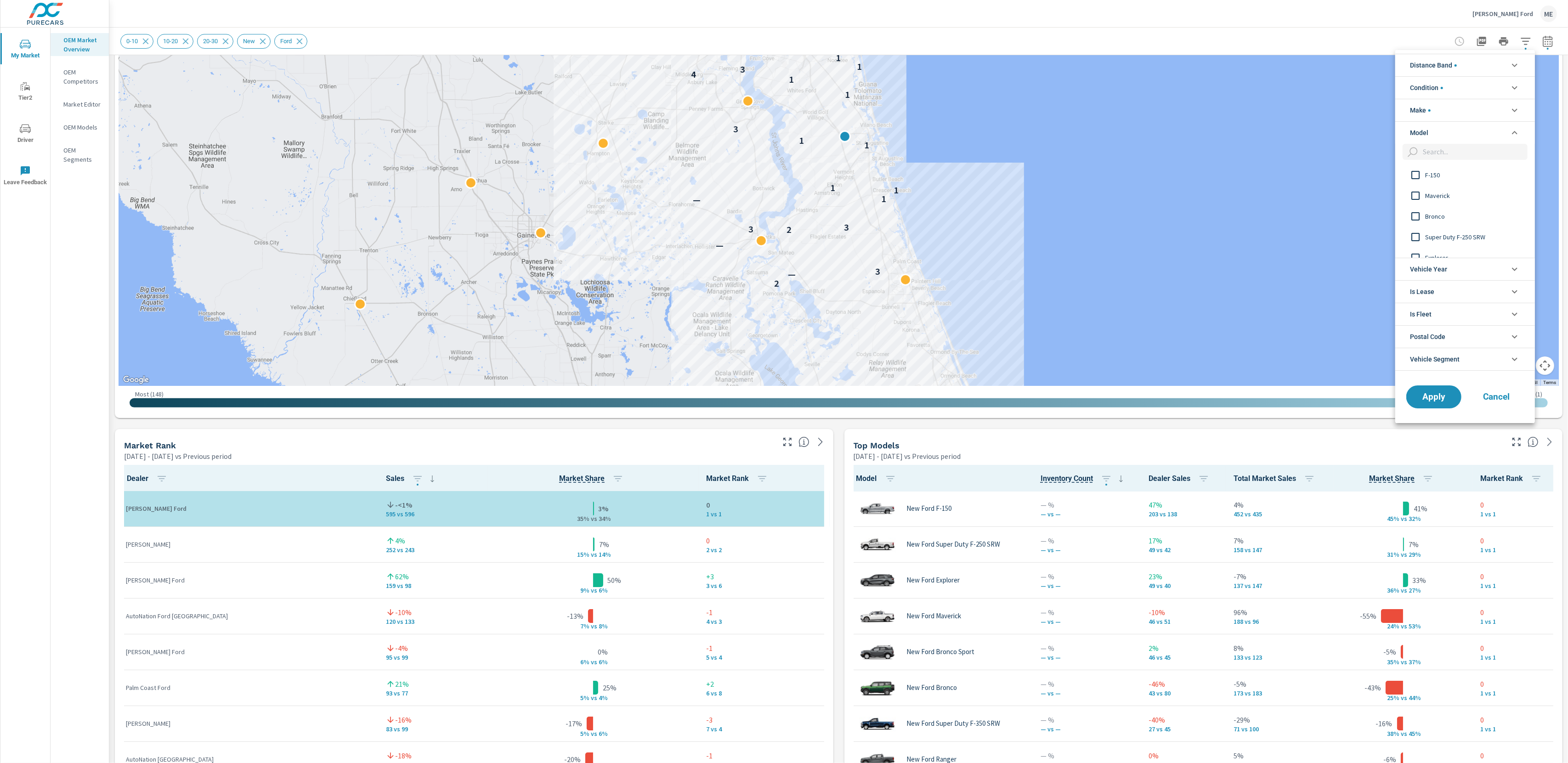
click at [1433, 218] on span "Bronco" at bounding box center [1475, 216] width 100 height 11
click at [1433, 400] on span "Apply" at bounding box center [1434, 397] width 38 height 9
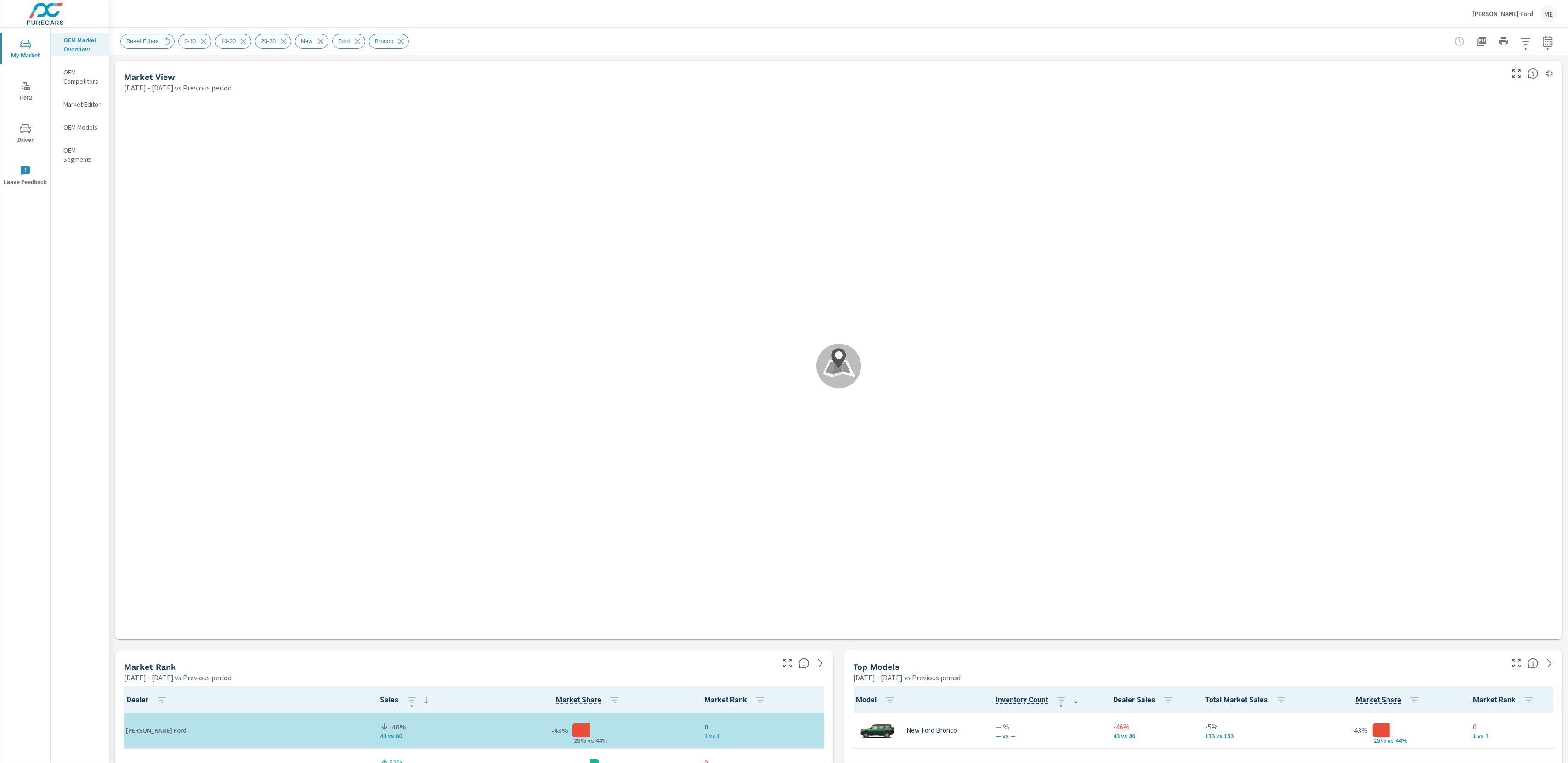
scroll to position [1, 0]
